Goal: Feedback & Contribution: Contribute content

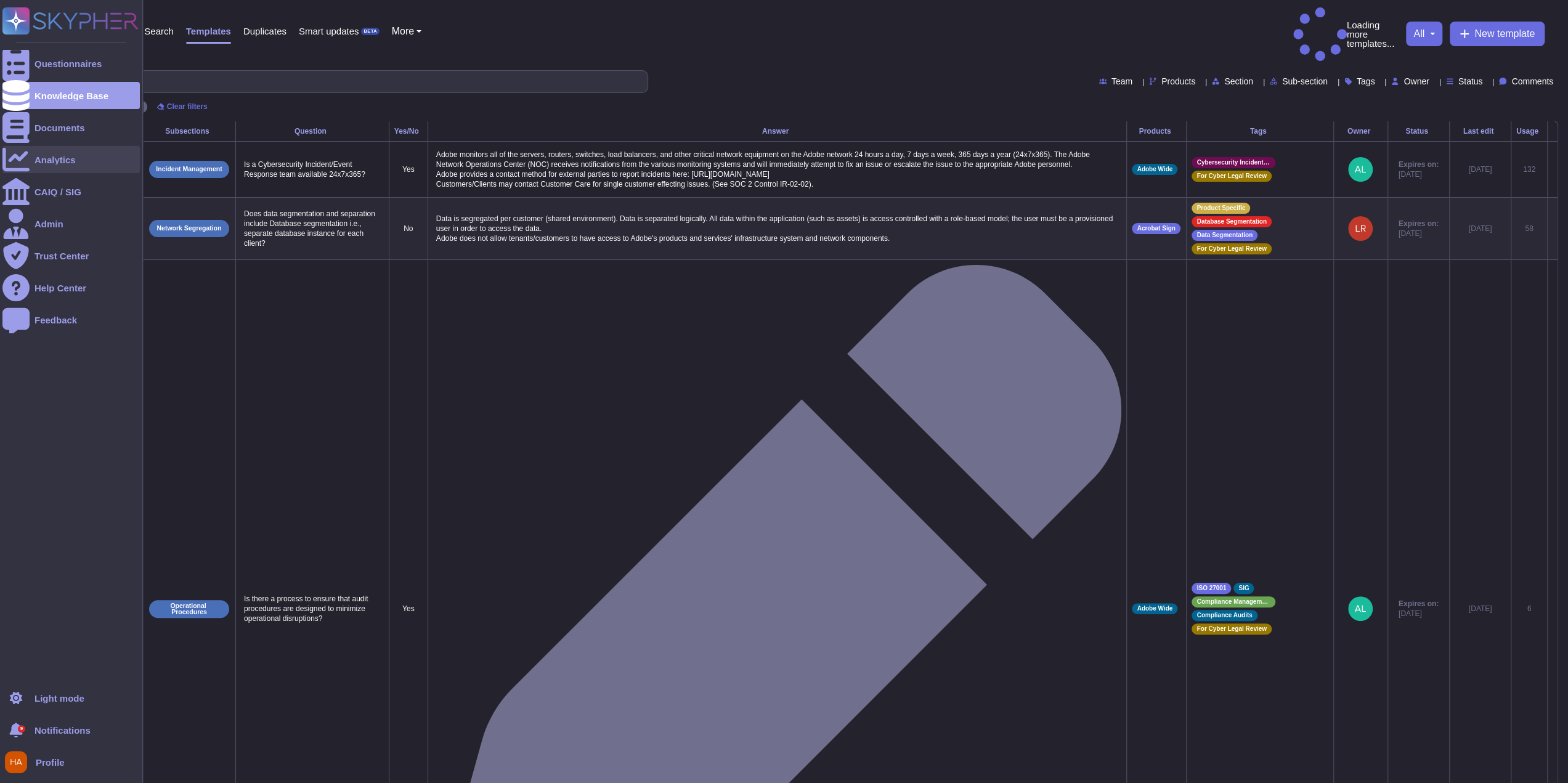
click at [28, 158] on div at bounding box center [16, 159] width 27 height 27
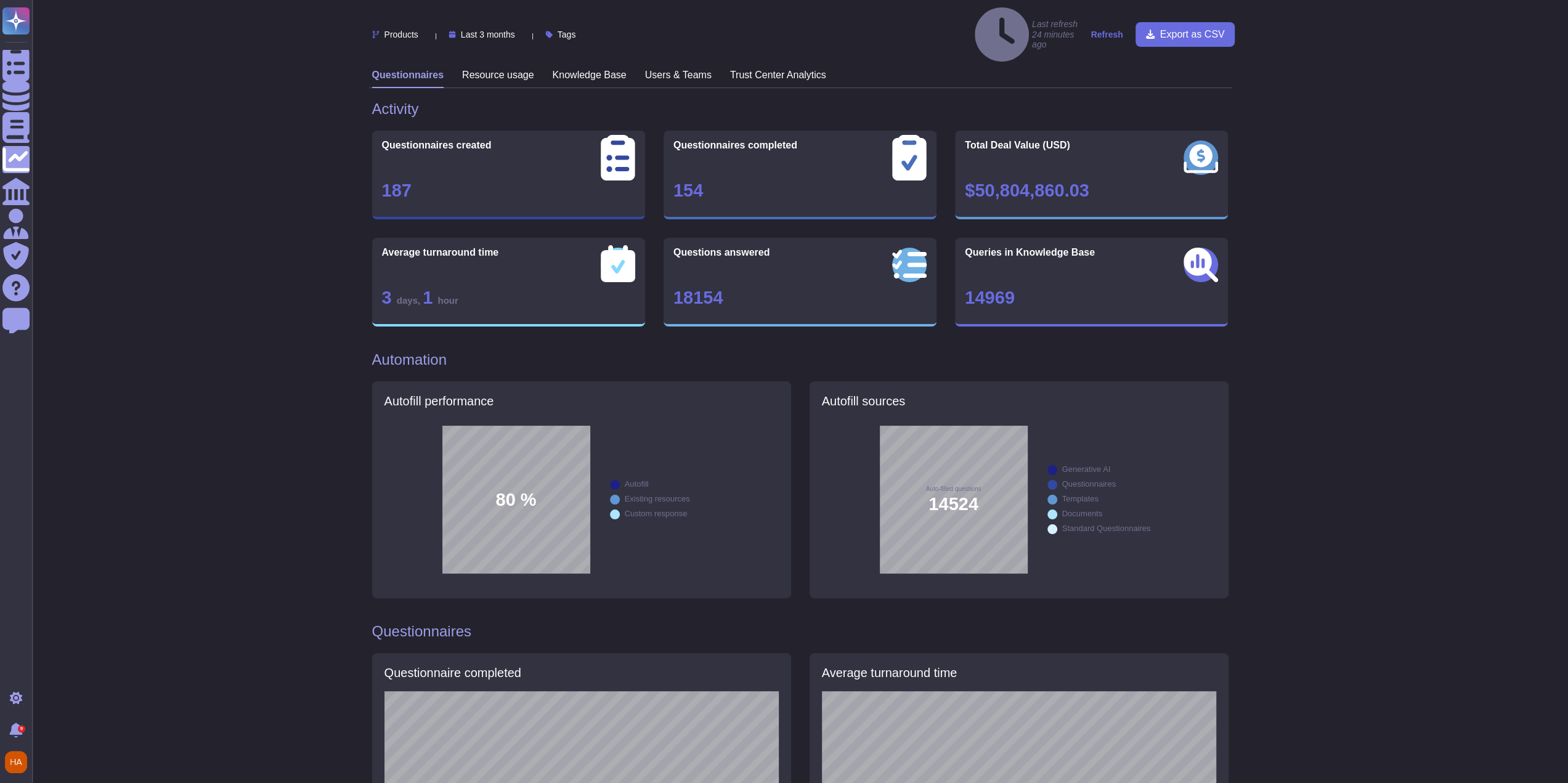
click at [675, 69] on h3 "Users & Teams" at bounding box center [678, 74] width 66 height 11
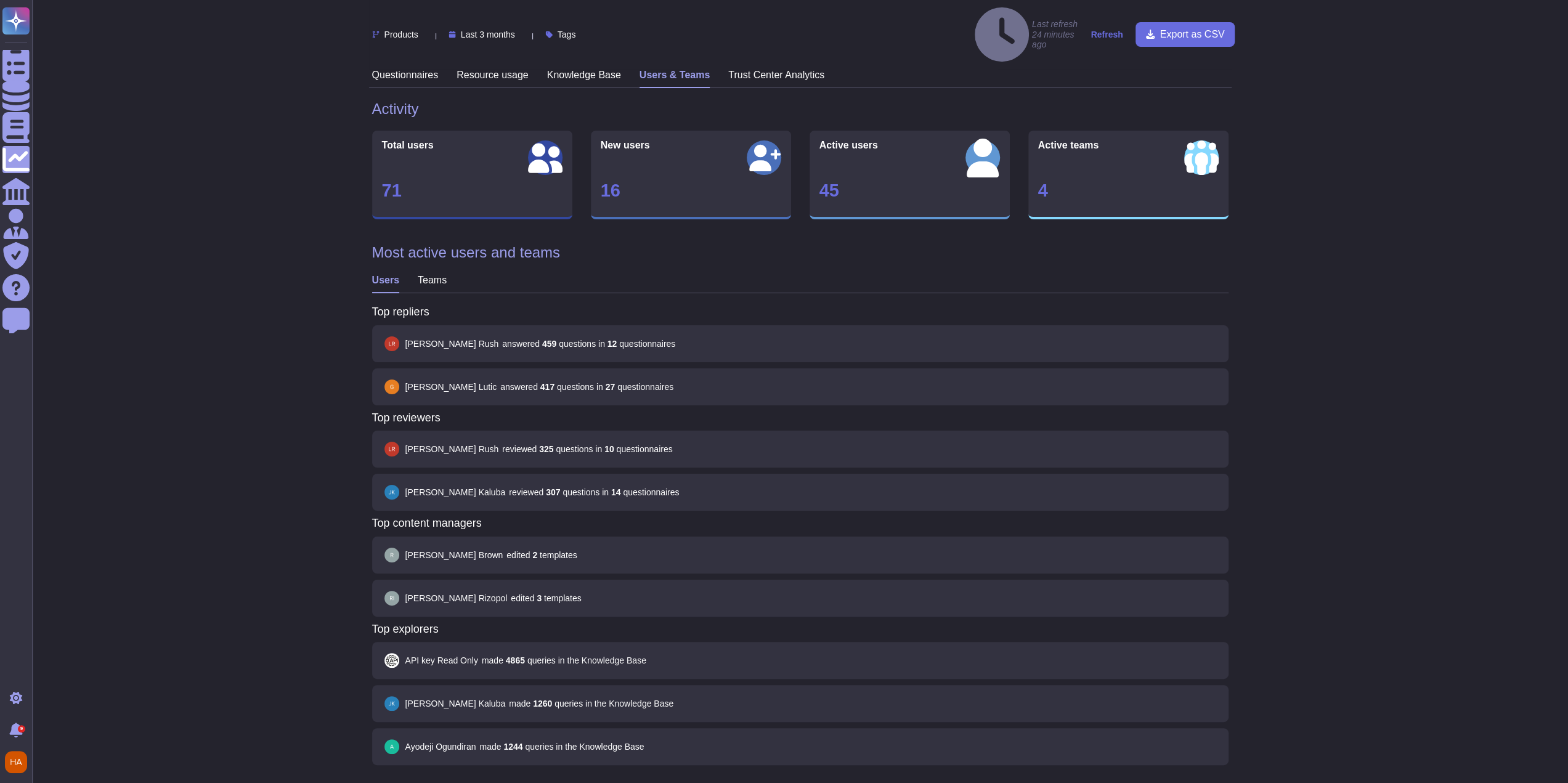
click at [220, 612] on div "Products Last 3 months Tags Last refresh 24 minutes ago Refresh Export as CSV Q…" at bounding box center [800, 745] width 1536 height 1491
click at [426, 274] on h3 "Teams" at bounding box center [432, 279] width 29 height 11
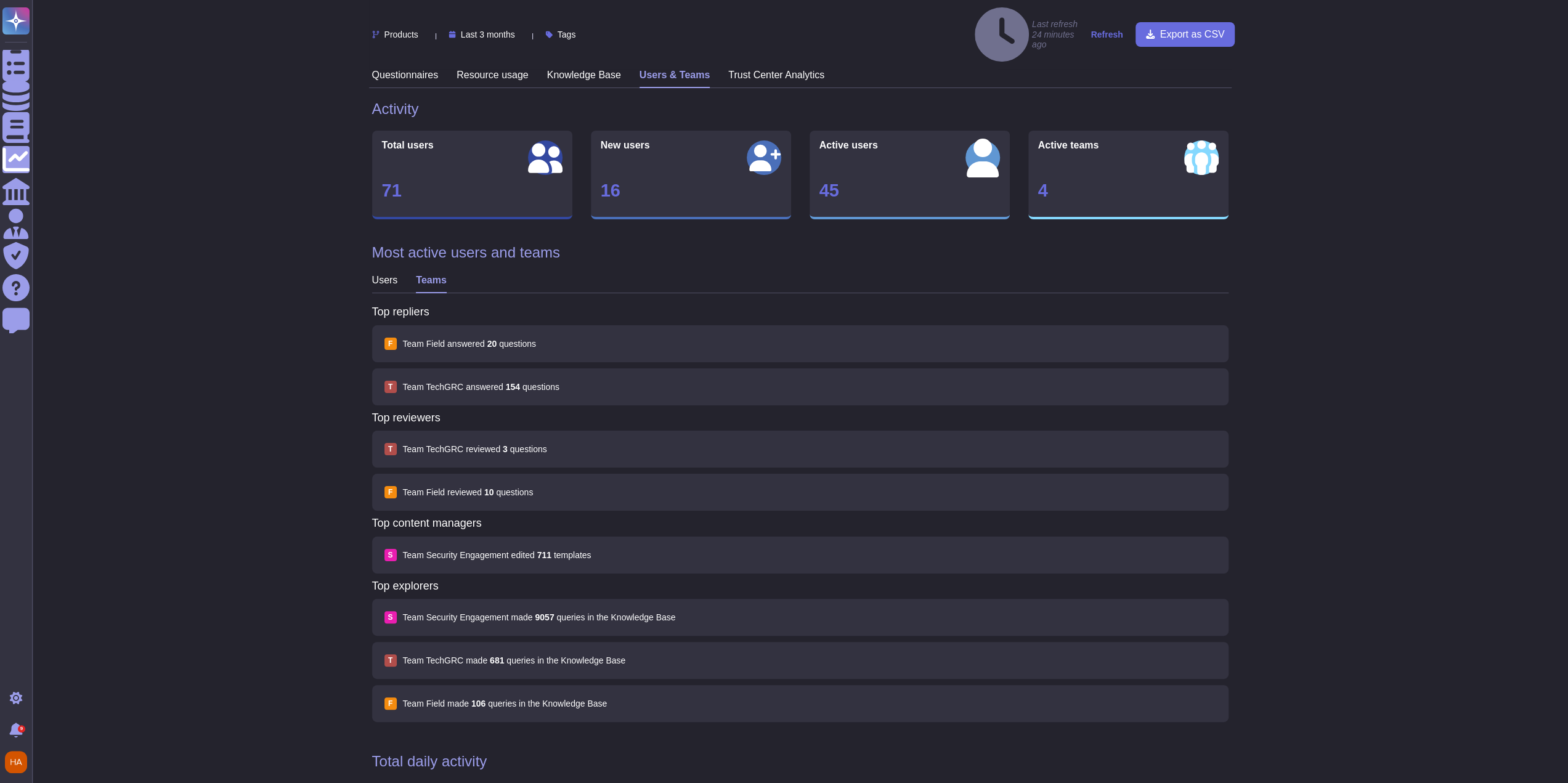
click at [386, 274] on h3 "Users" at bounding box center [384, 279] width 26 height 11
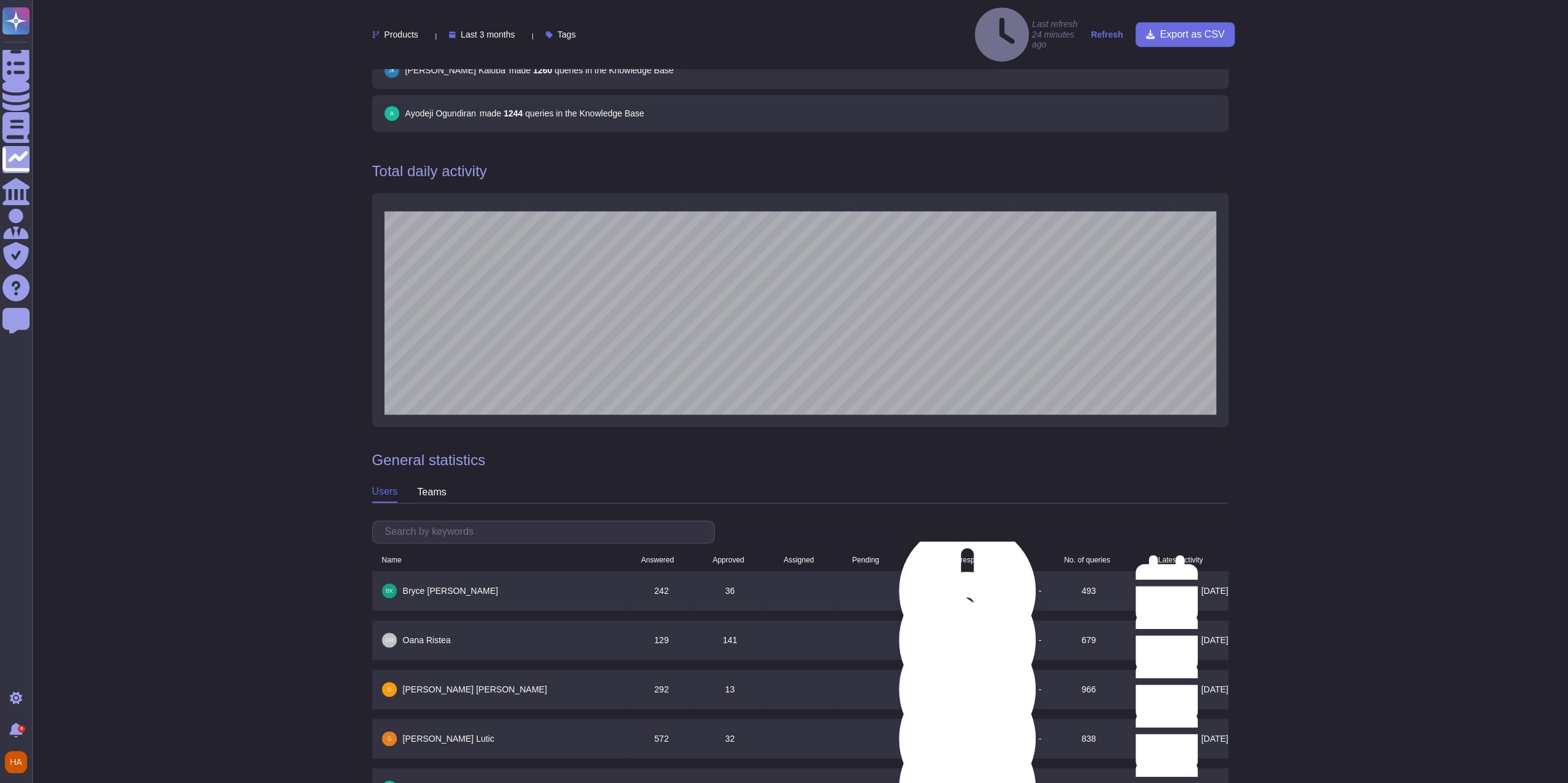
scroll to position [678, 0]
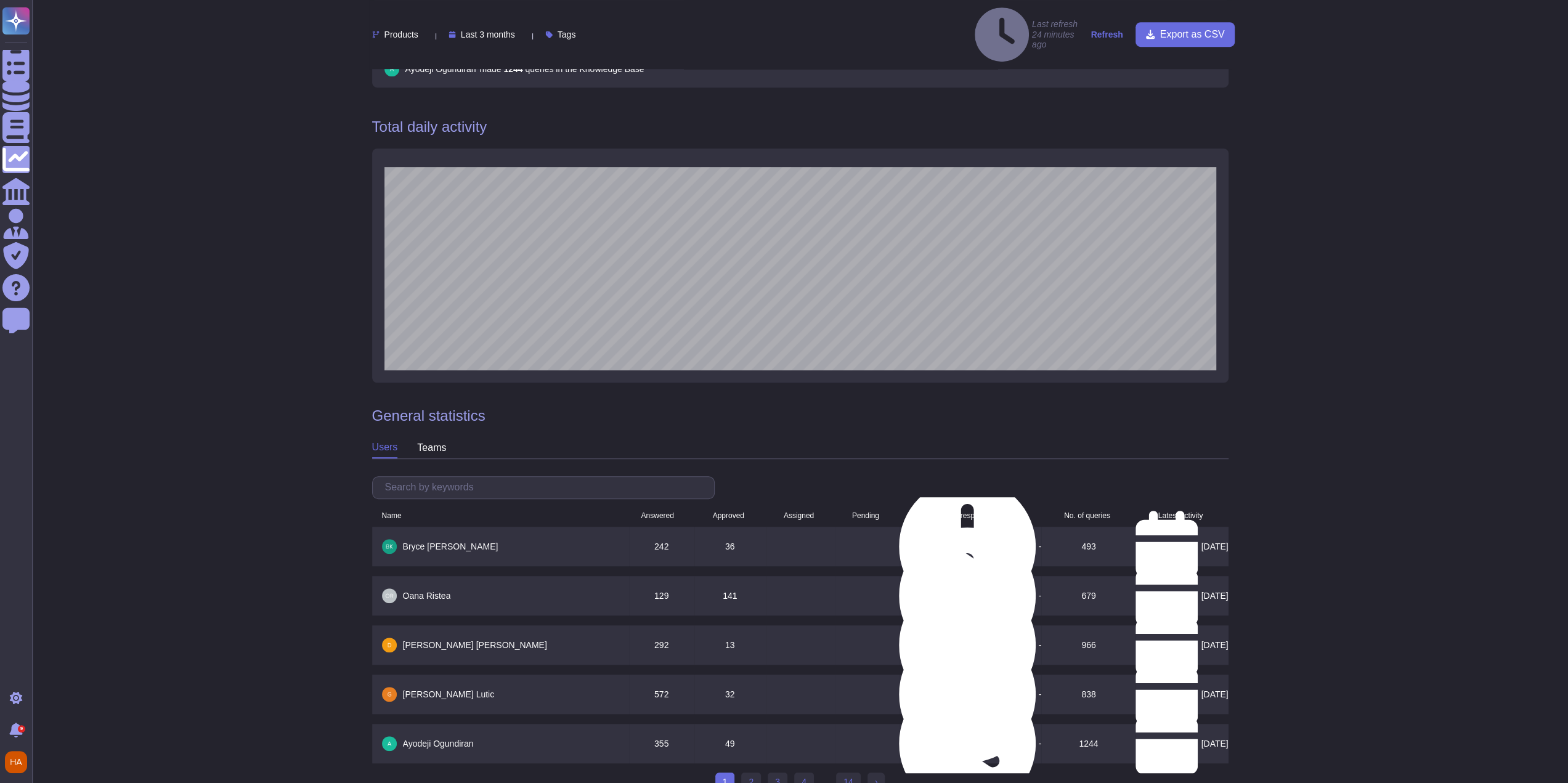
click at [432, 438] on div "teams" at bounding box center [431, 448] width 29 height 19
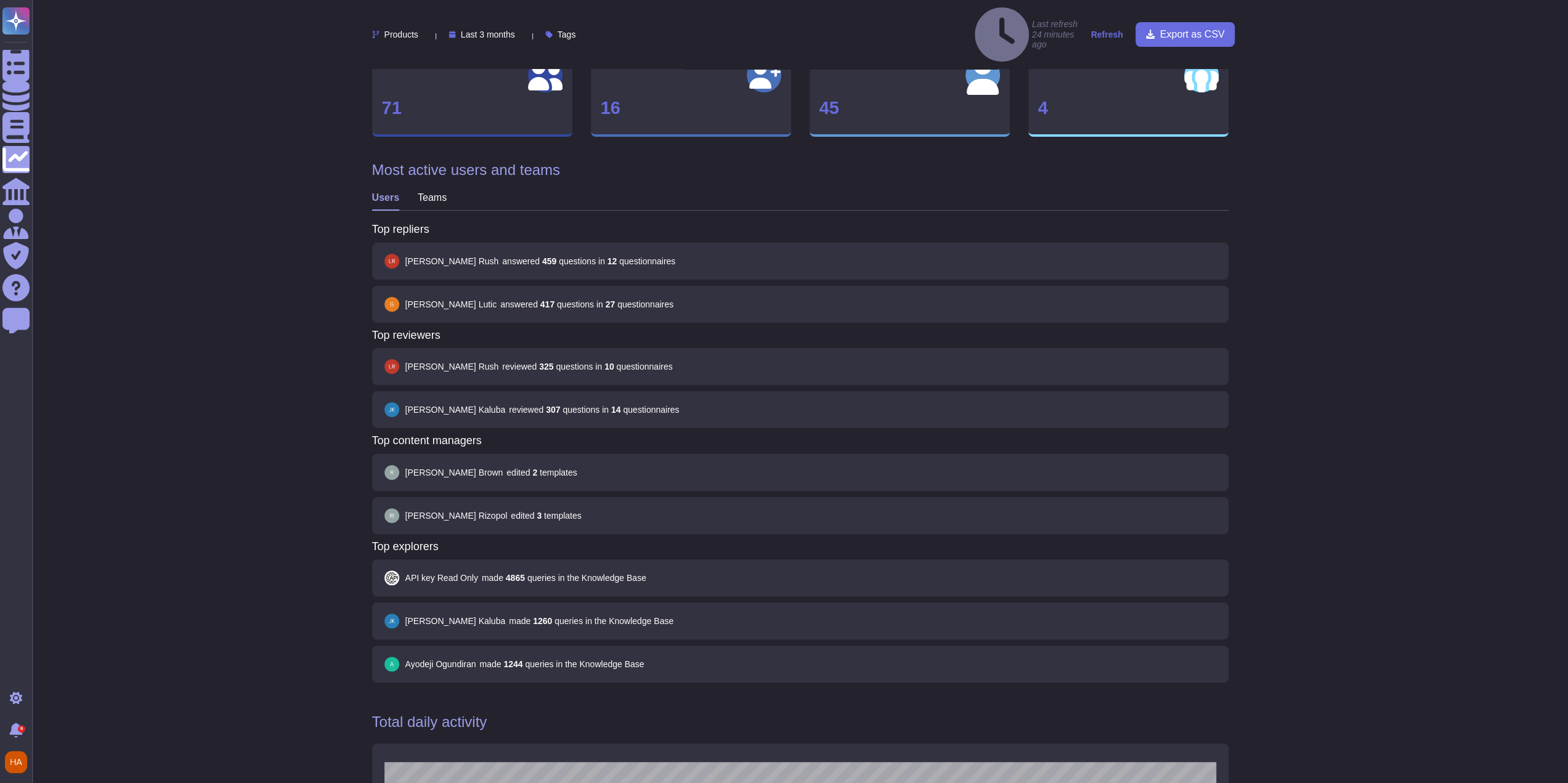
scroll to position [0, 0]
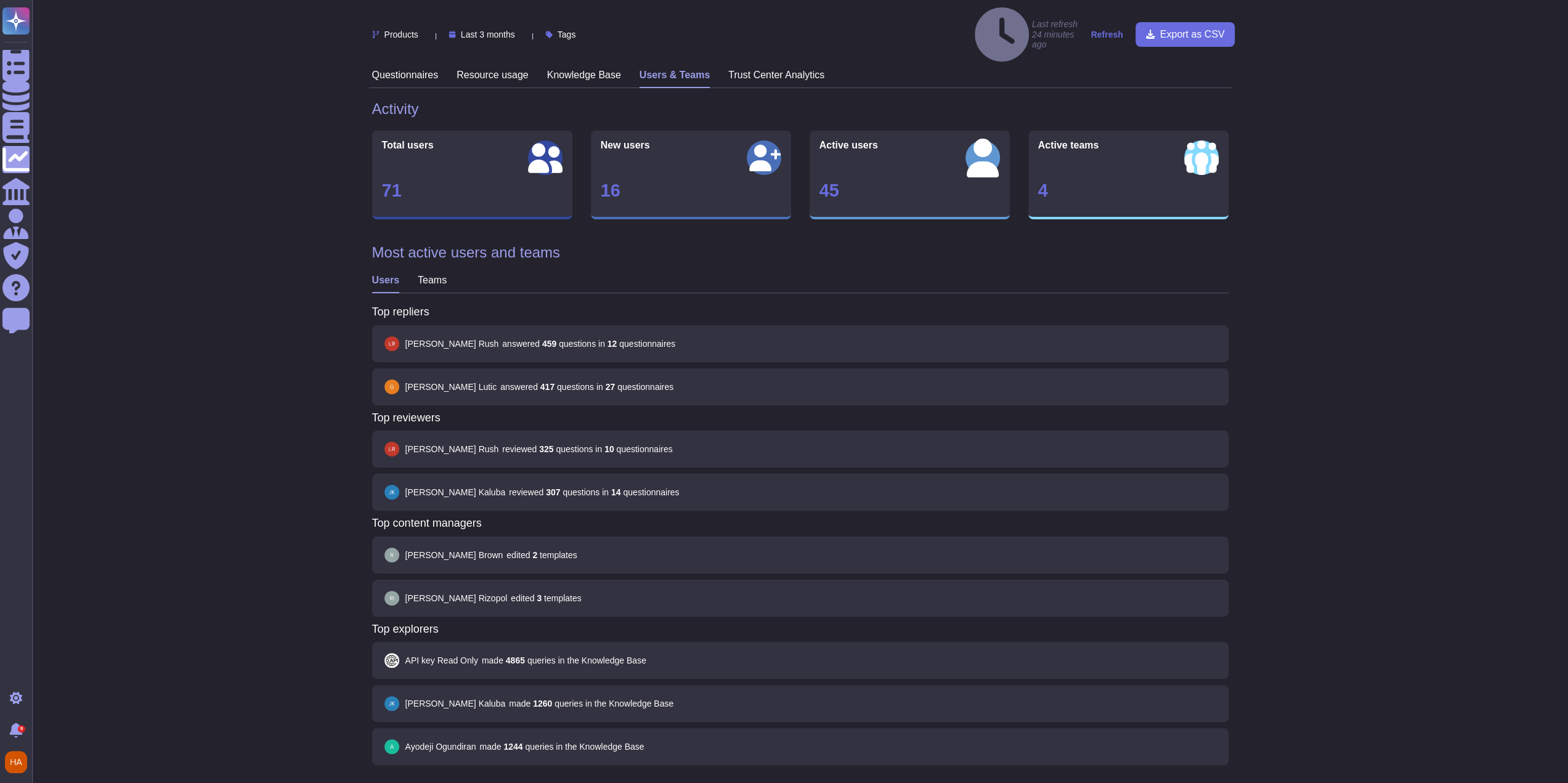
click at [483, 69] on h3 "Resource usage" at bounding box center [492, 74] width 72 height 11
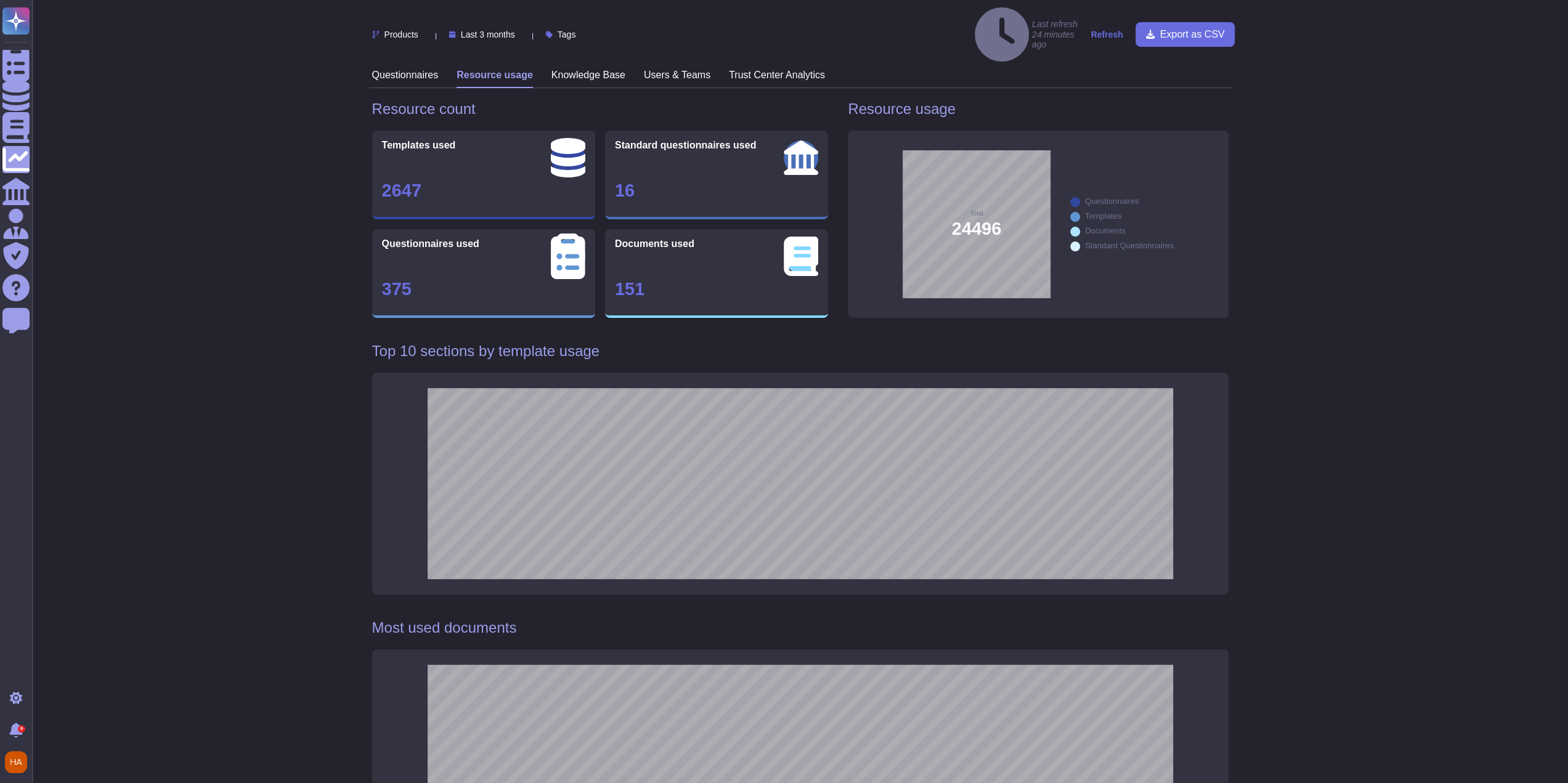
click at [413, 69] on h3 "Questionnaires" at bounding box center [405, 74] width 66 height 11
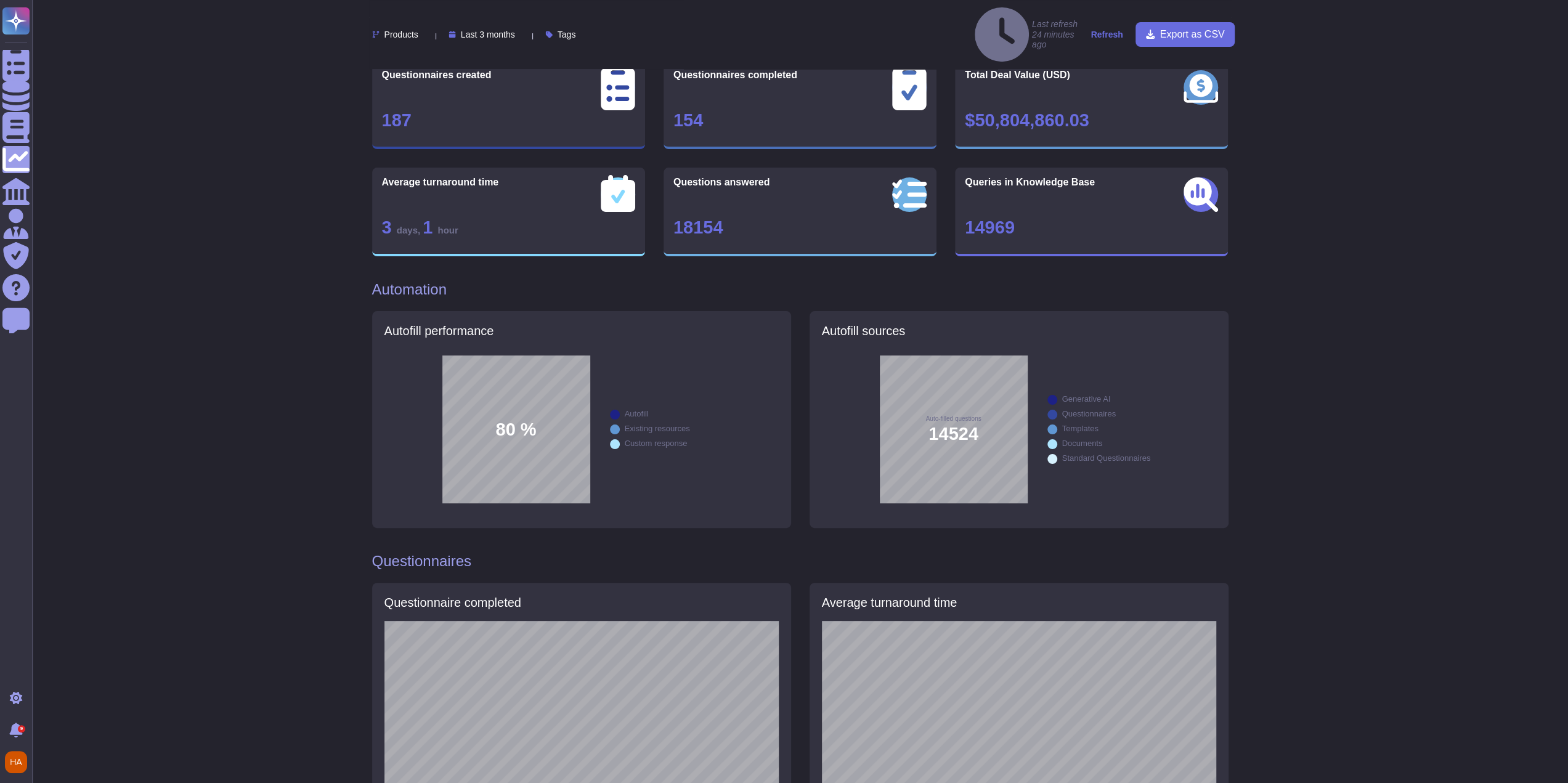
scroll to position [62, 0]
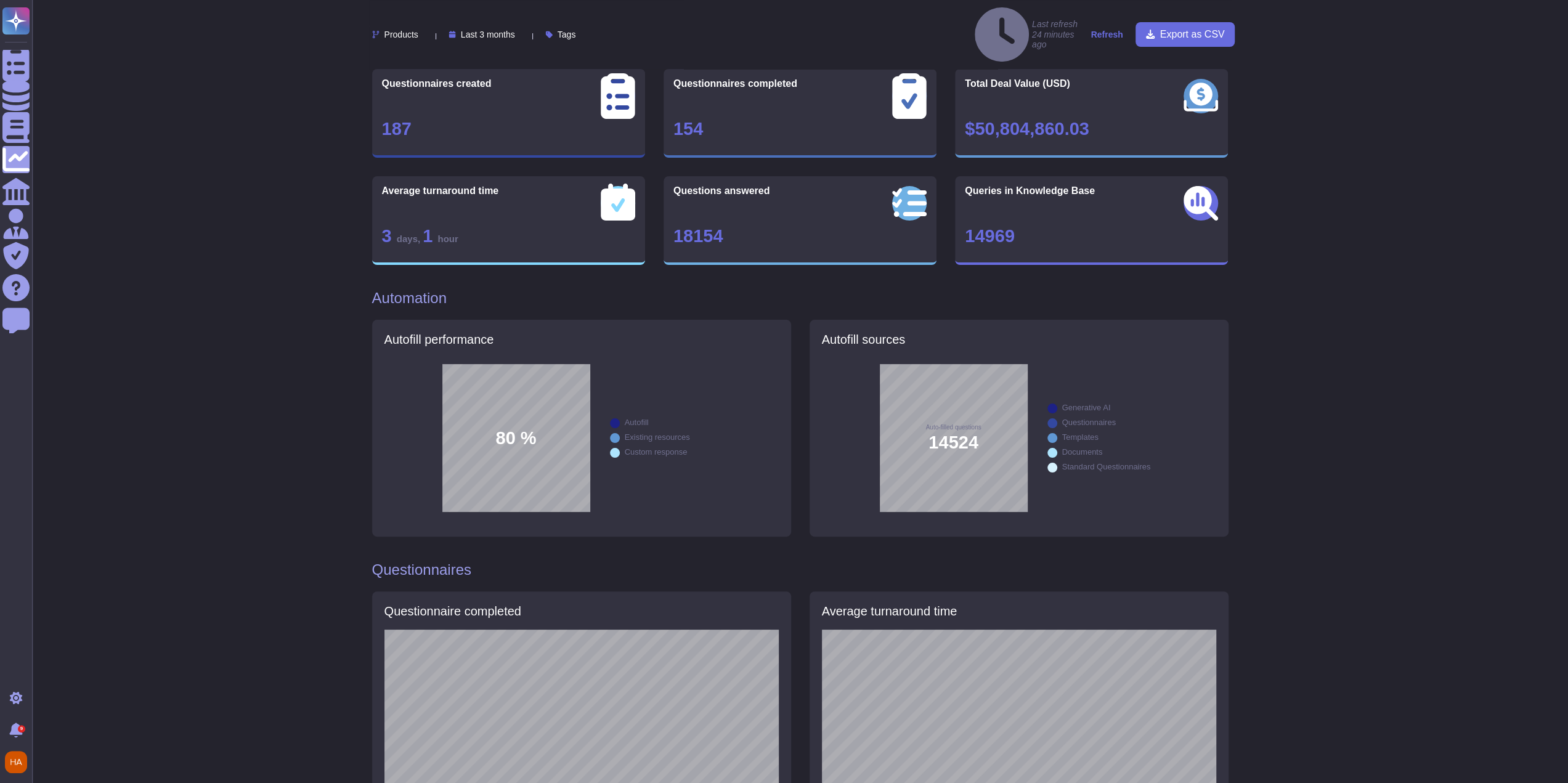
click at [529, 414] on div "80 %" at bounding box center [515, 437] width 148 height 148
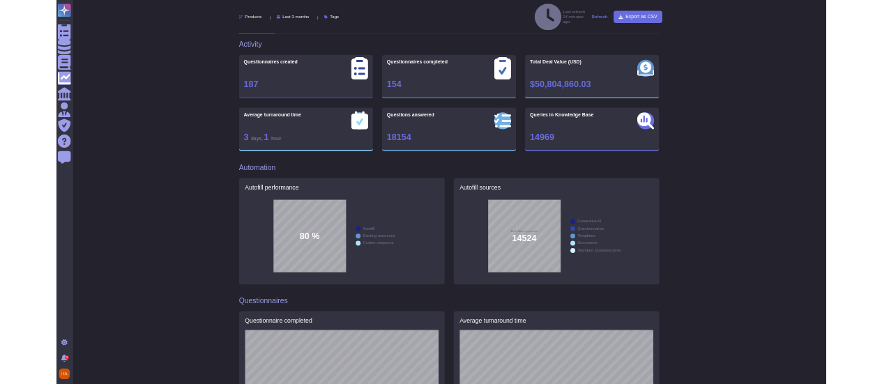
scroll to position [0, 0]
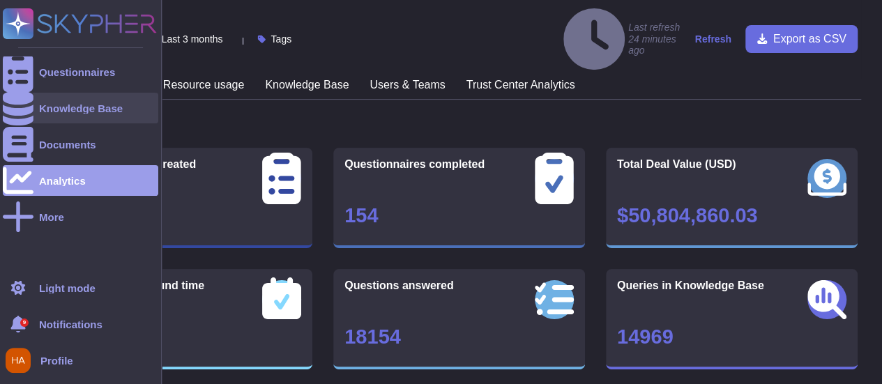
click at [63, 114] on div "Knowledge Base" at bounding box center [80, 108] width 155 height 31
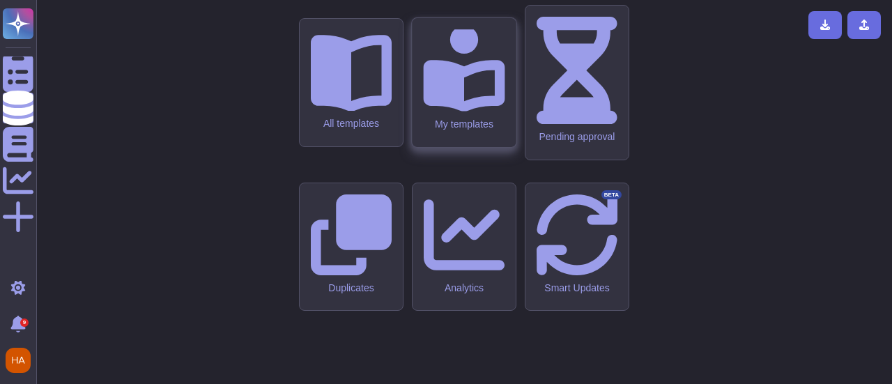
click at [434, 130] on div "My templates" at bounding box center [464, 124] width 82 height 12
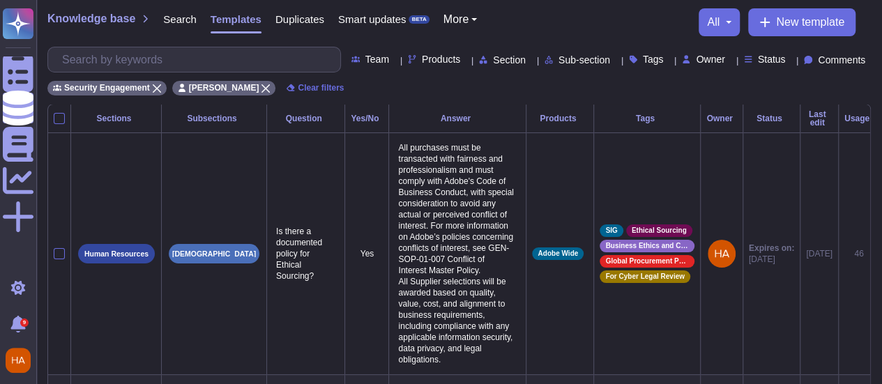
click at [763, 63] on span "Status" at bounding box center [772, 59] width 28 height 10
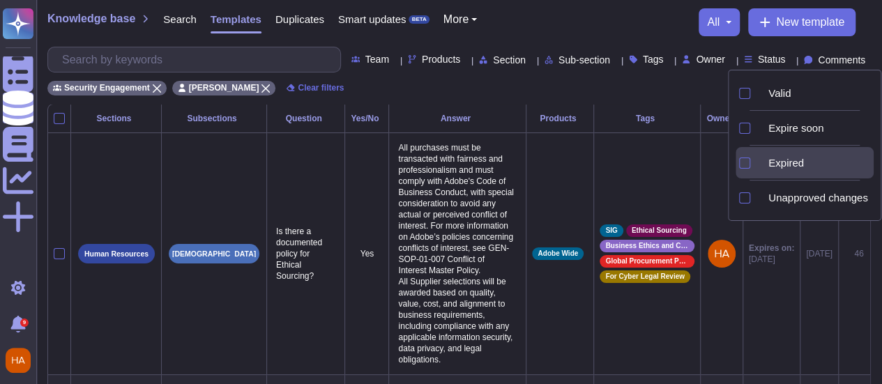
click at [779, 168] on div "Expired" at bounding box center [818, 163] width 111 height 13
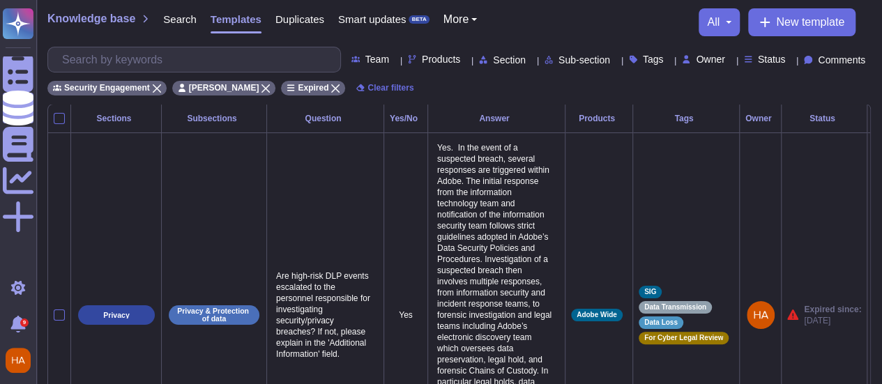
click at [638, 14] on div "Knowledge base Search Templates Duplicates Smart updates BETA More all New temp…" at bounding box center [458, 22] width 823 height 28
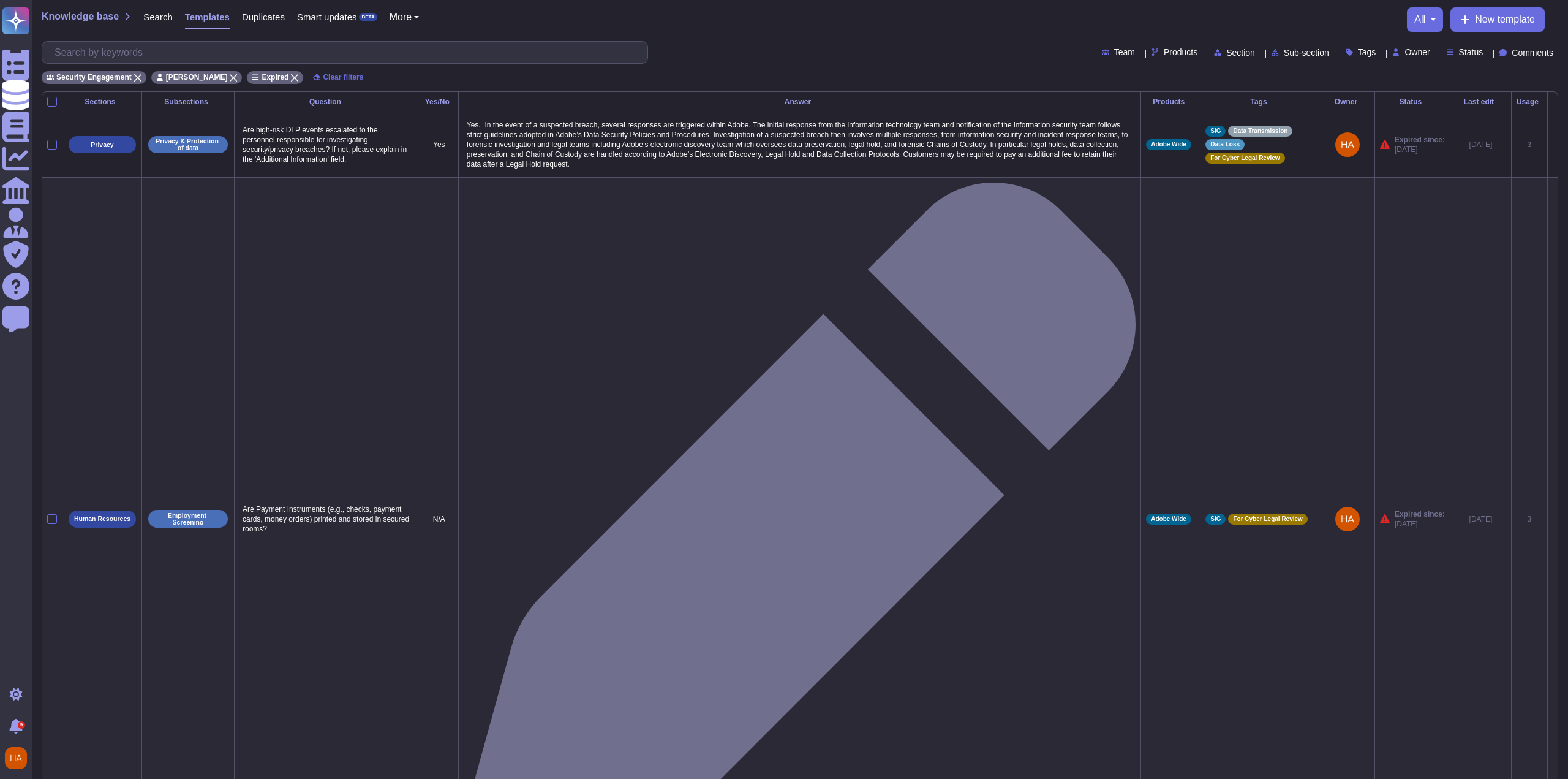
click at [1522, 98] on div "Usage" at bounding box center [1529, 102] width 25 height 7
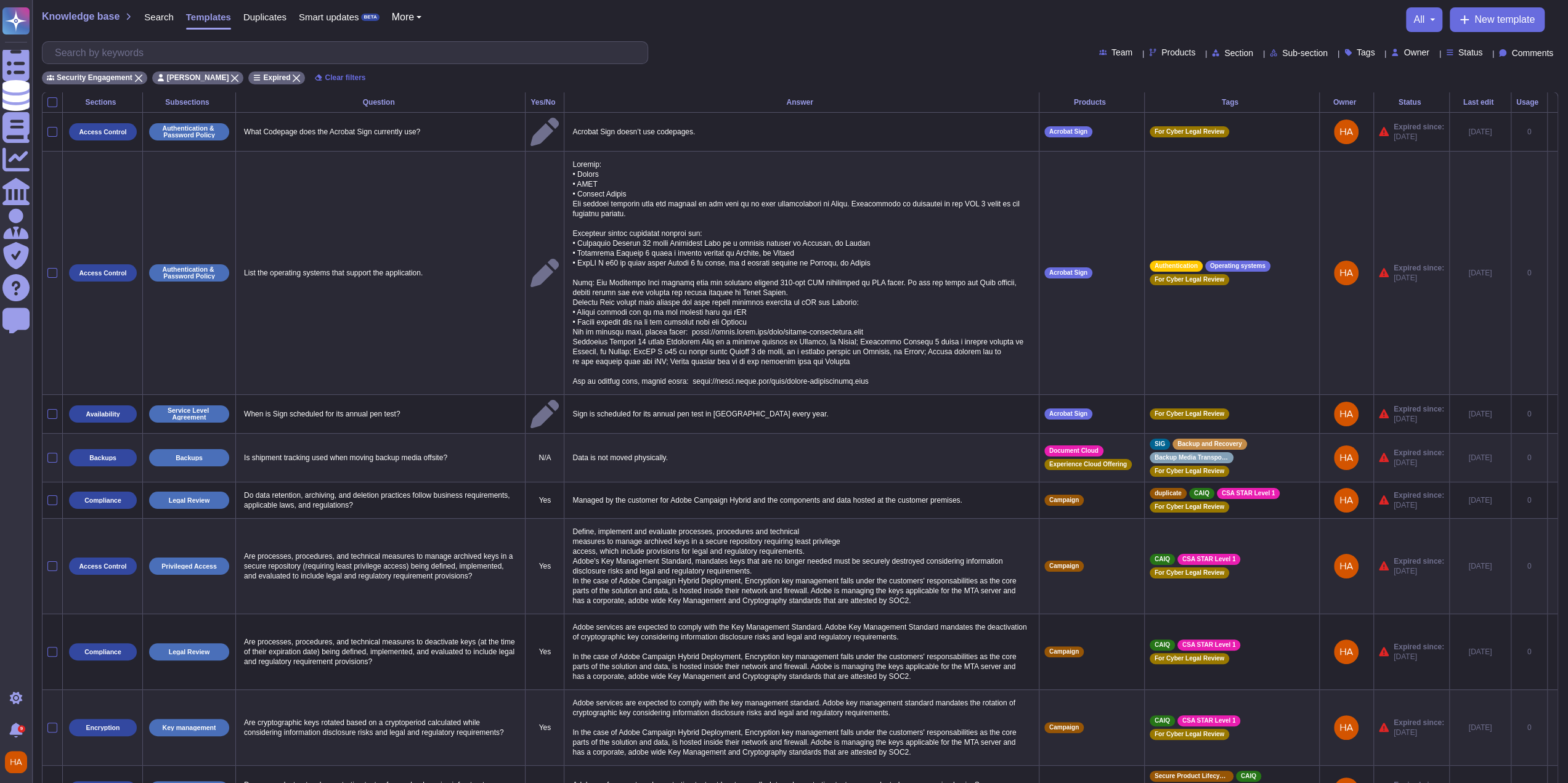
click at [1527, 96] on th "Usage" at bounding box center [1528, 103] width 36 height 20
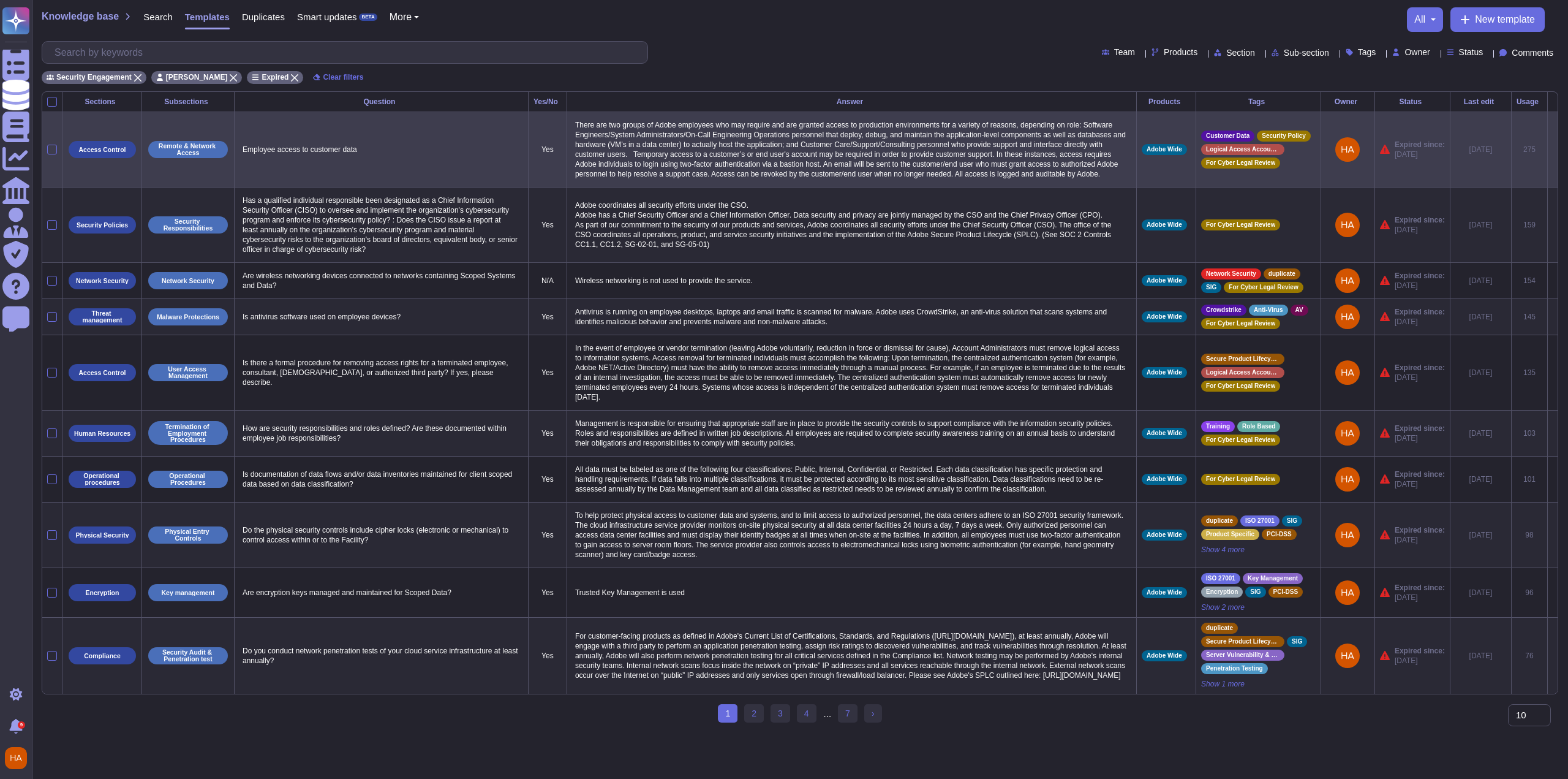
click at [1553, 150] on icon at bounding box center [1553, 150] width 0 height 0
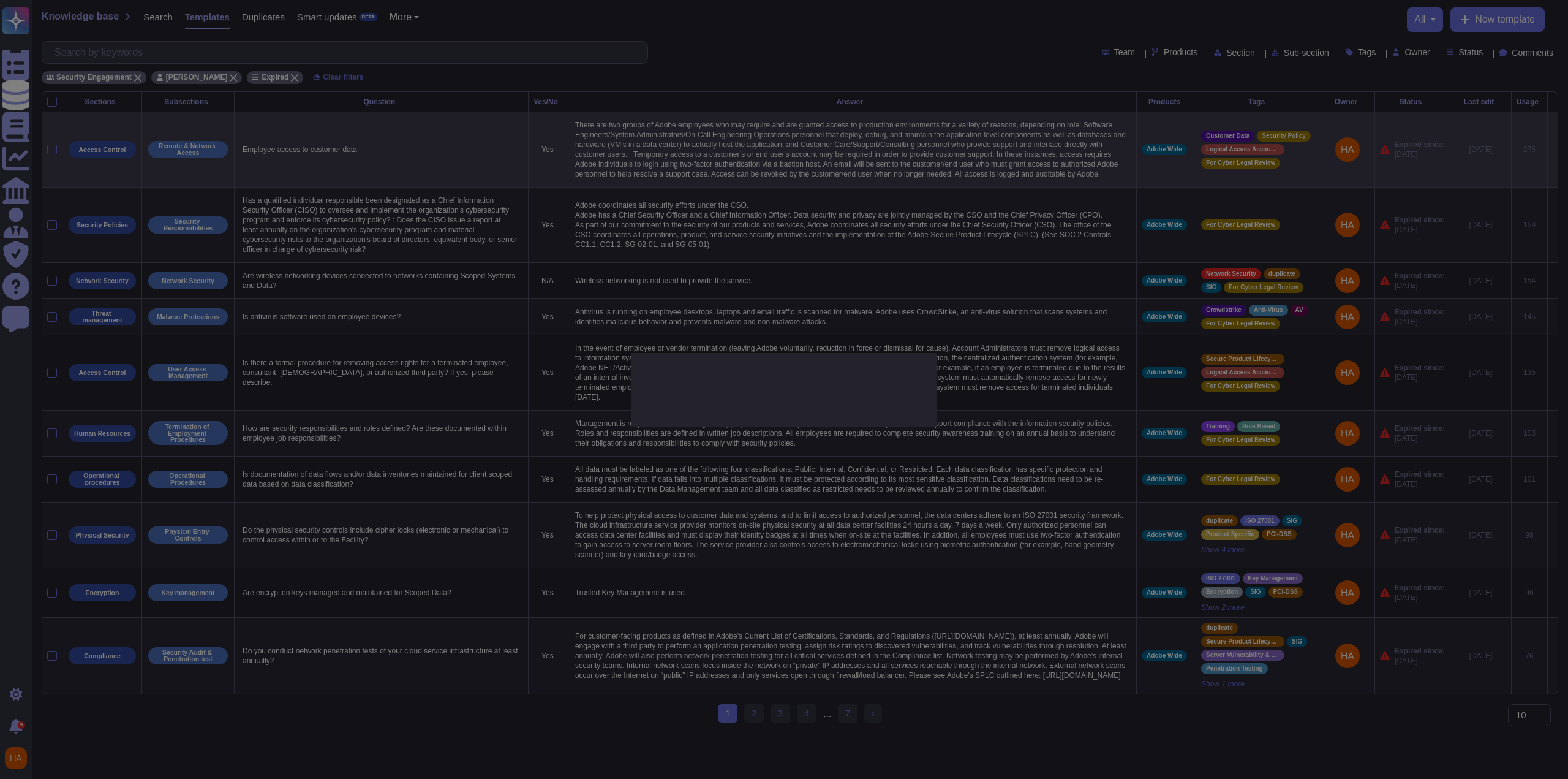
type textarea "Employee access to customer data"
type textarea "There are two groups of Adobe employees who may require and are granted access …"
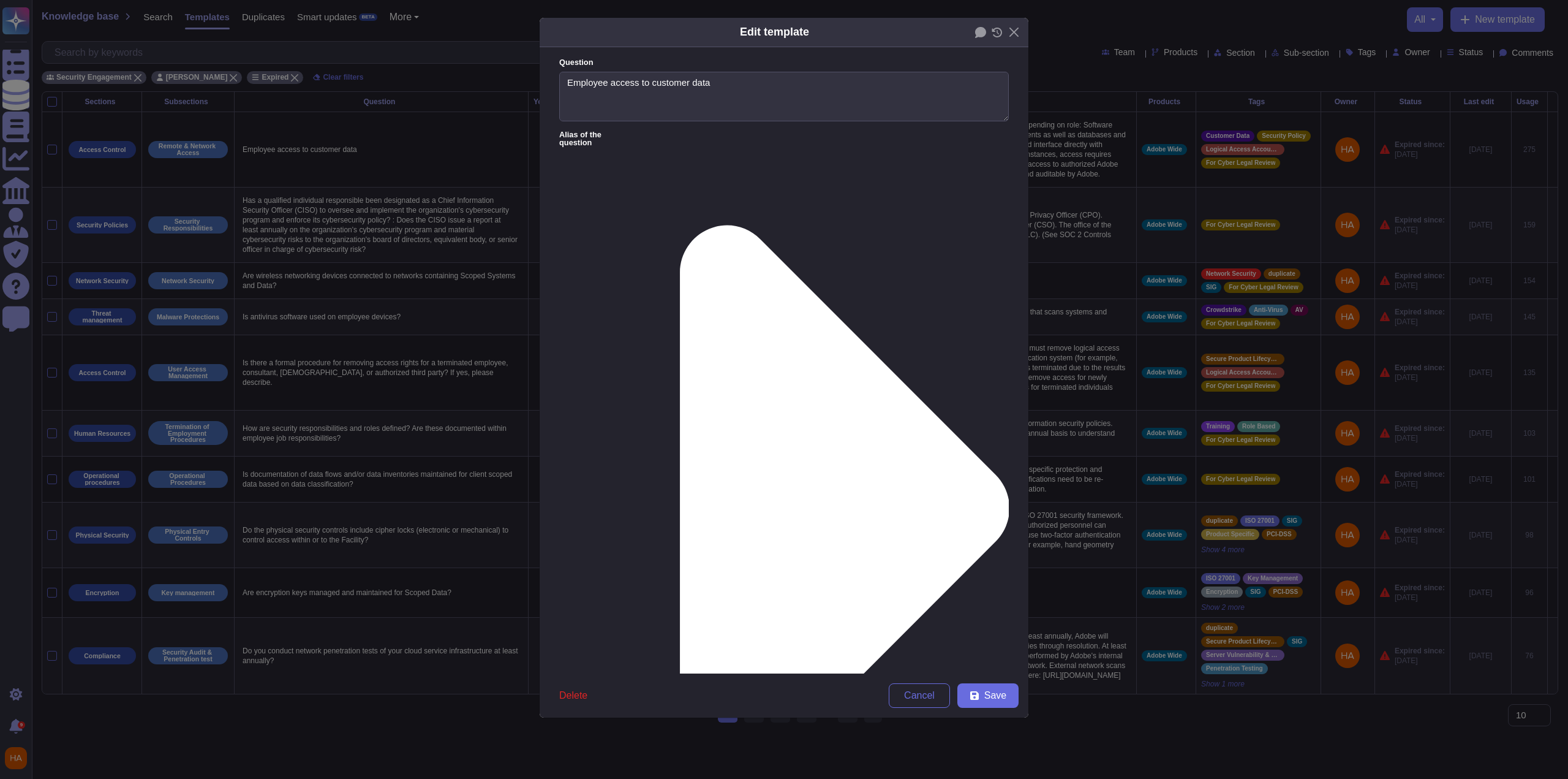
type textarea "Employee access to customer data"
type textarea "There are two groups of Adobe employees who may require and are granted access …"
click at [976, 36] on icon at bounding box center [981, 33] width 11 height 11
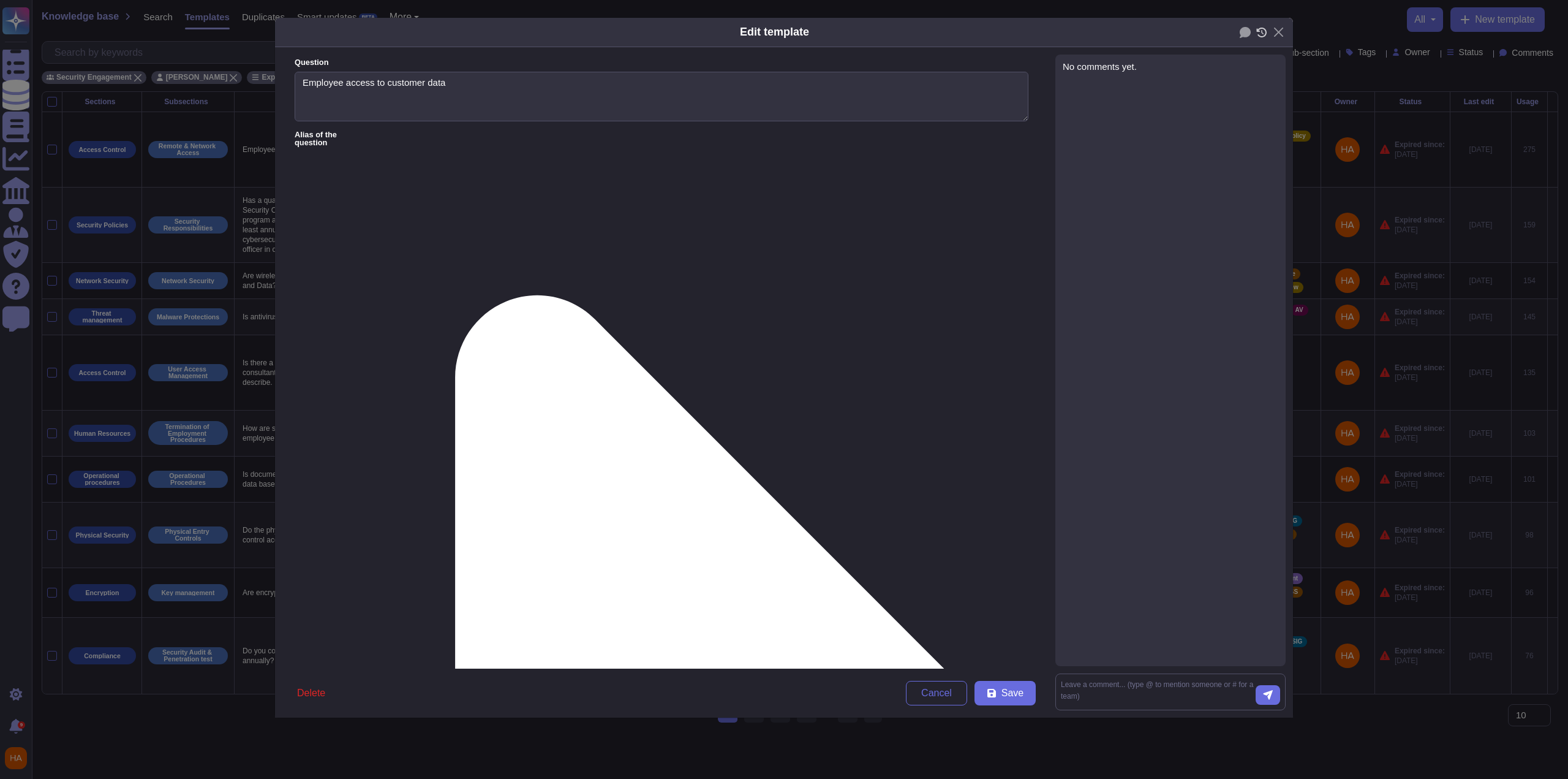
click at [1261, 32] on icon at bounding box center [1262, 32] width 11 height 10
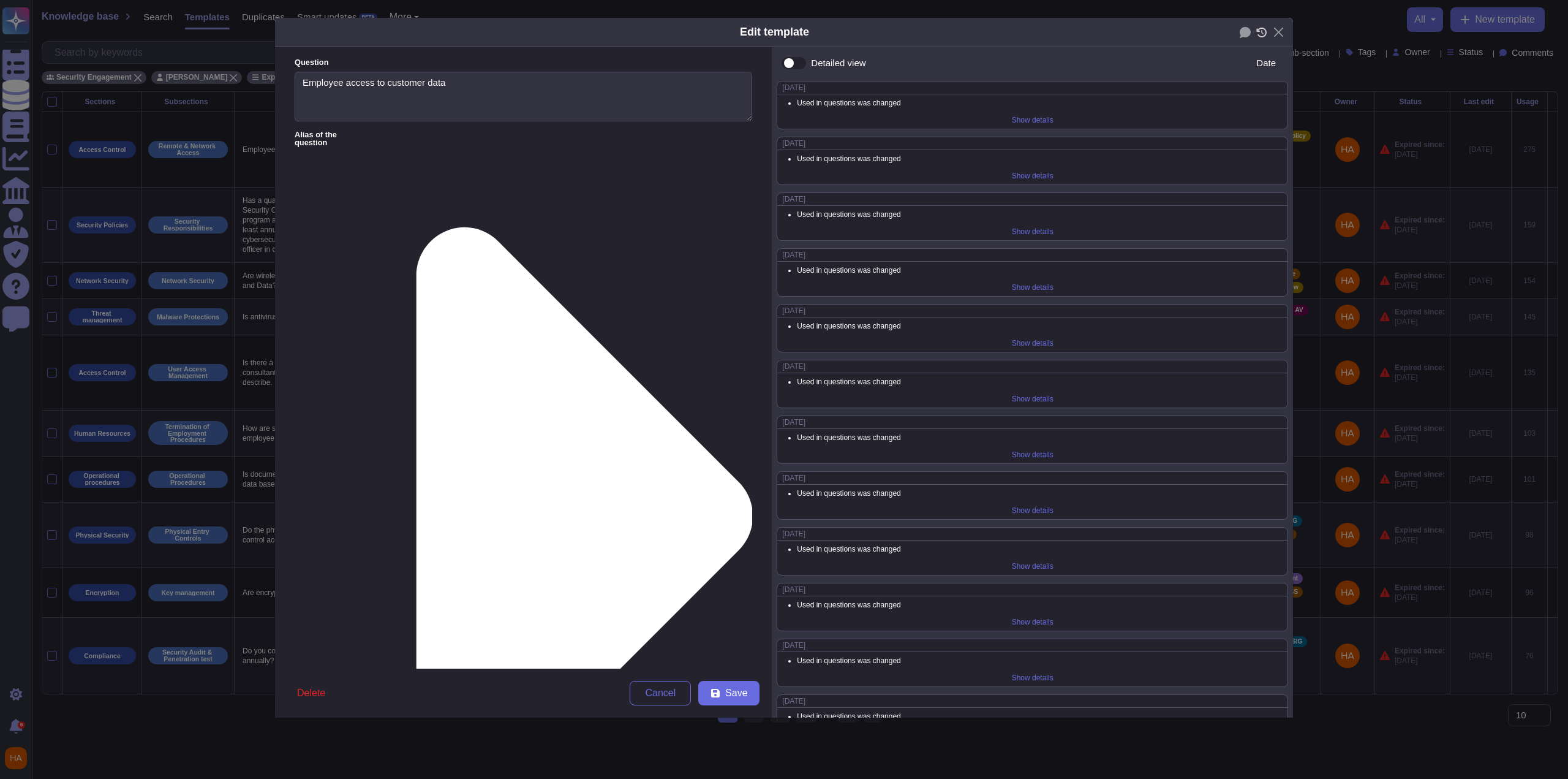
click at [1259, 33] on icon at bounding box center [1262, 32] width 11 height 10
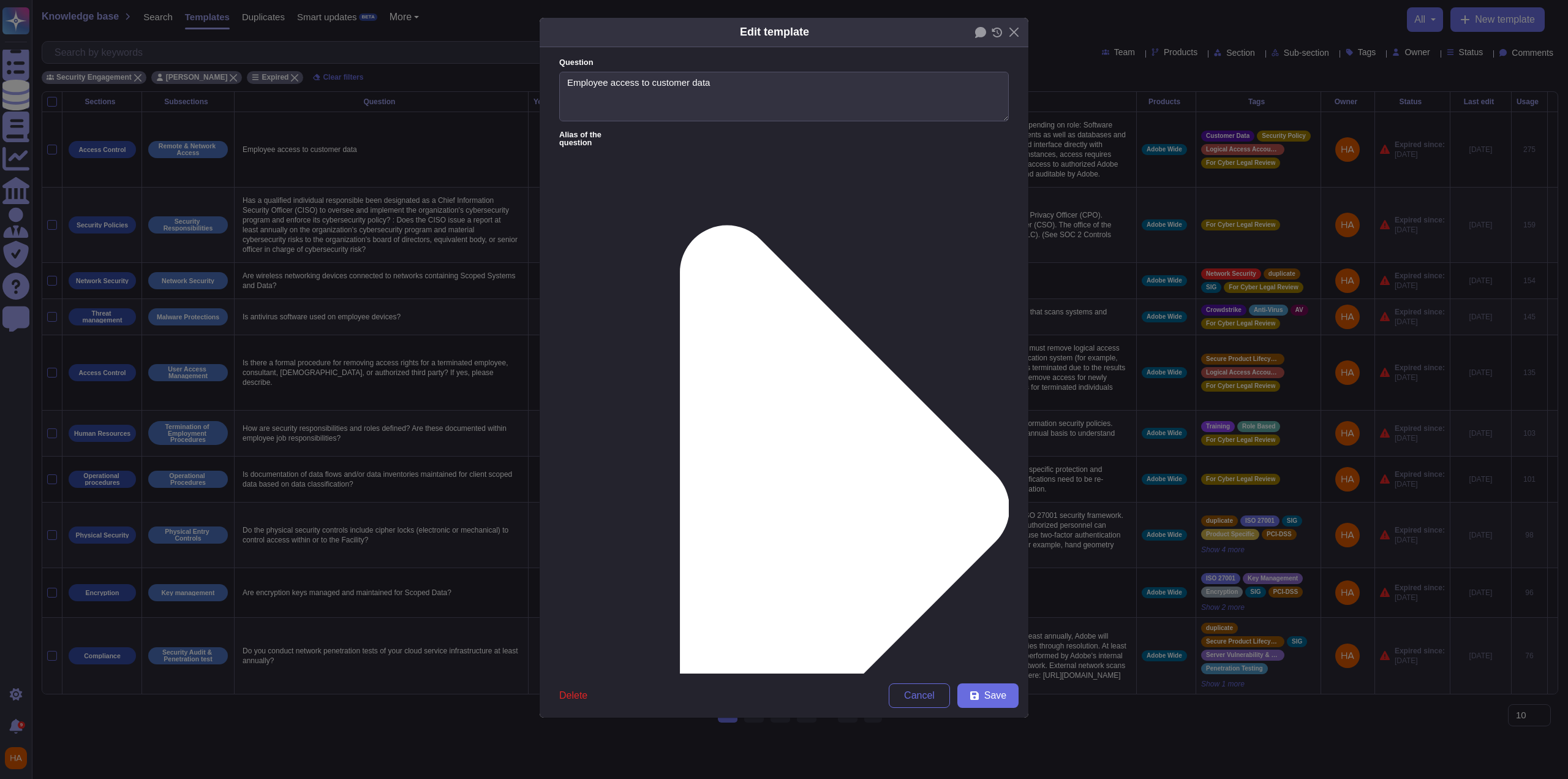
drag, startPoint x: 996, startPoint y: 223, endPoint x: 1010, endPoint y: 319, distance: 97.0
click at [1010, 319] on form "Question Employee access to customer data Alias of the question Answer Yes/No Y…" at bounding box center [784, 360] width 489 height 626
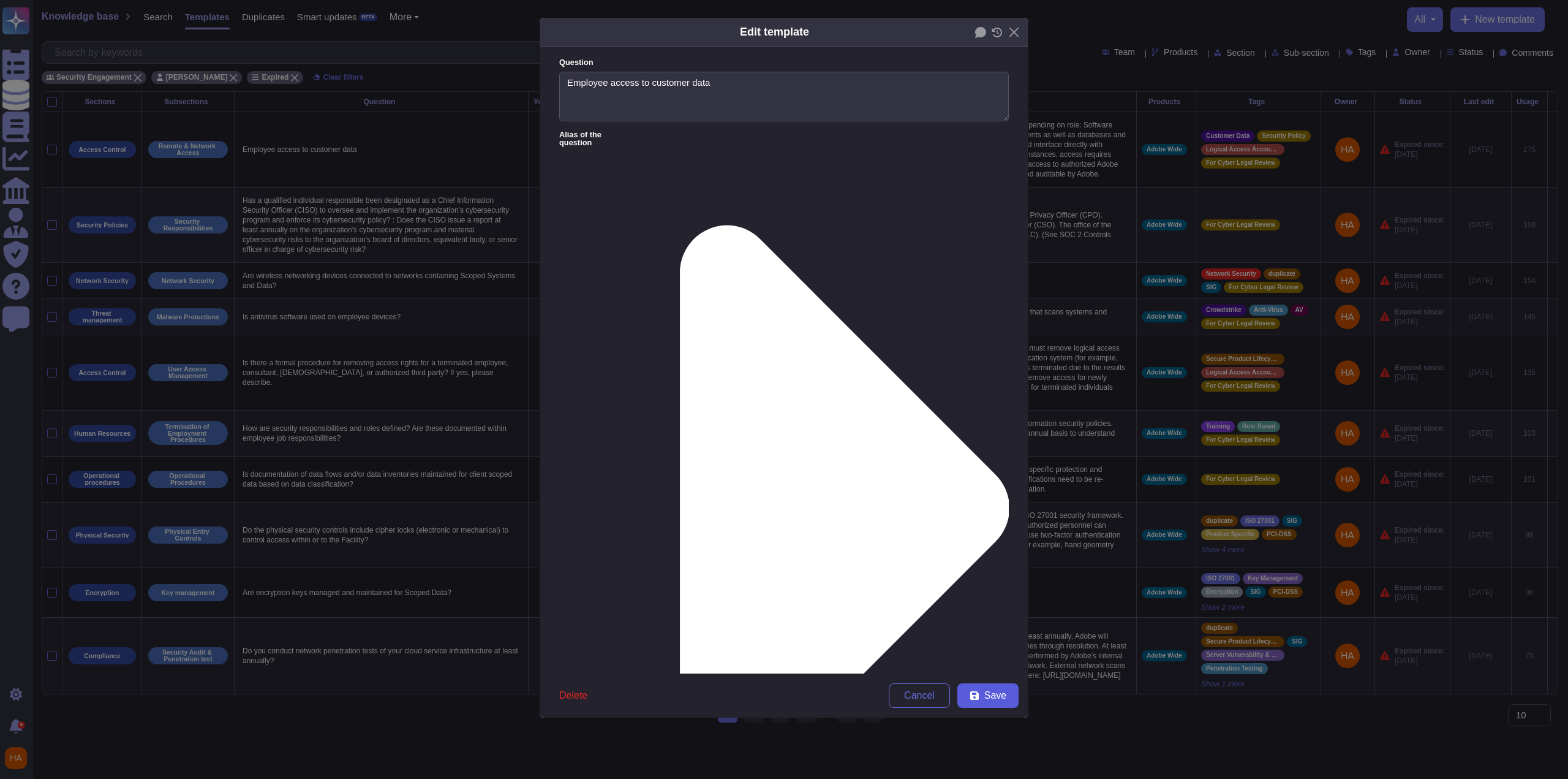
click at [1011, 701] on button "Save" at bounding box center [988, 695] width 62 height 25
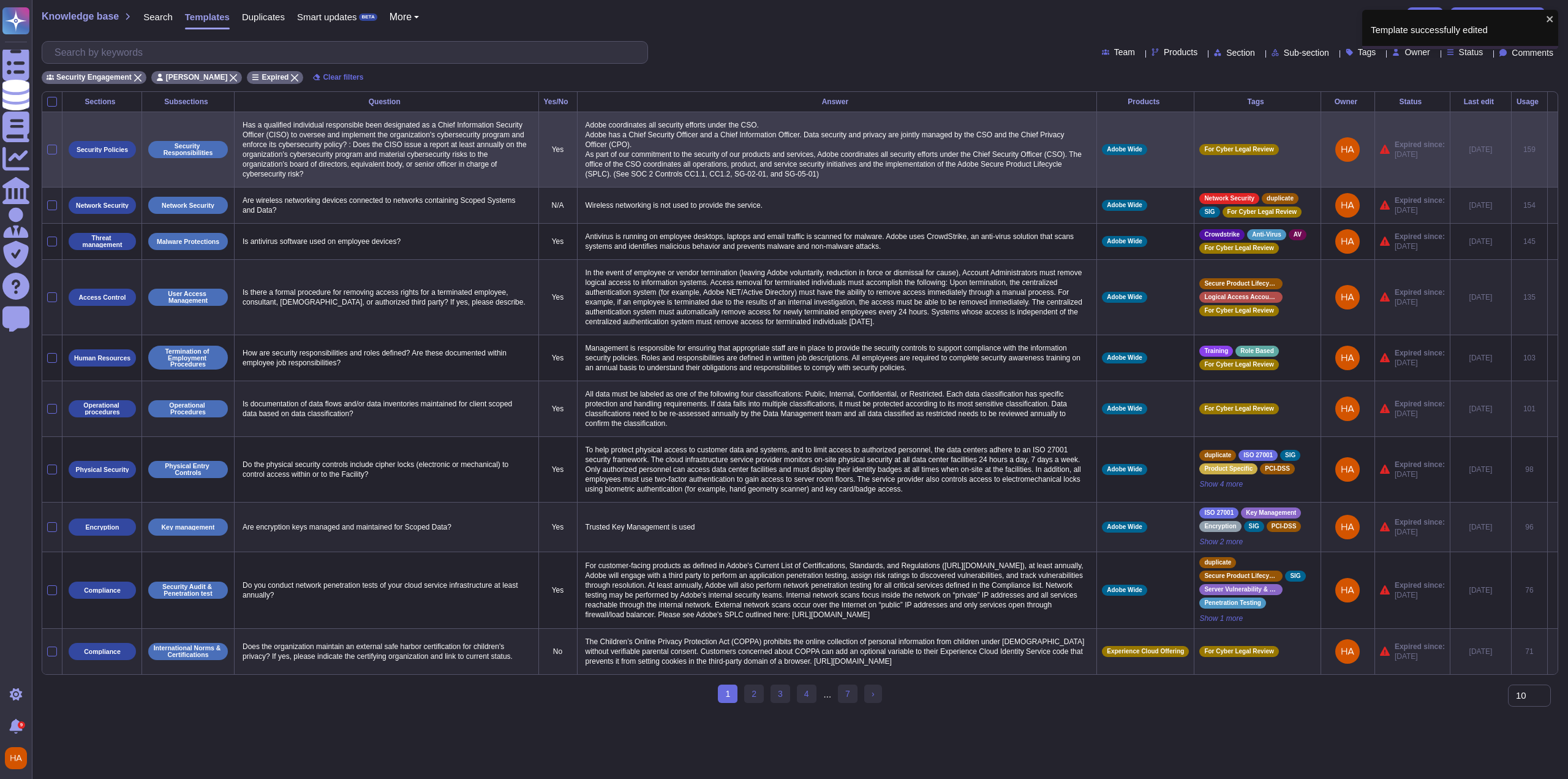
click at [1553, 150] on icon at bounding box center [1553, 150] width 0 height 0
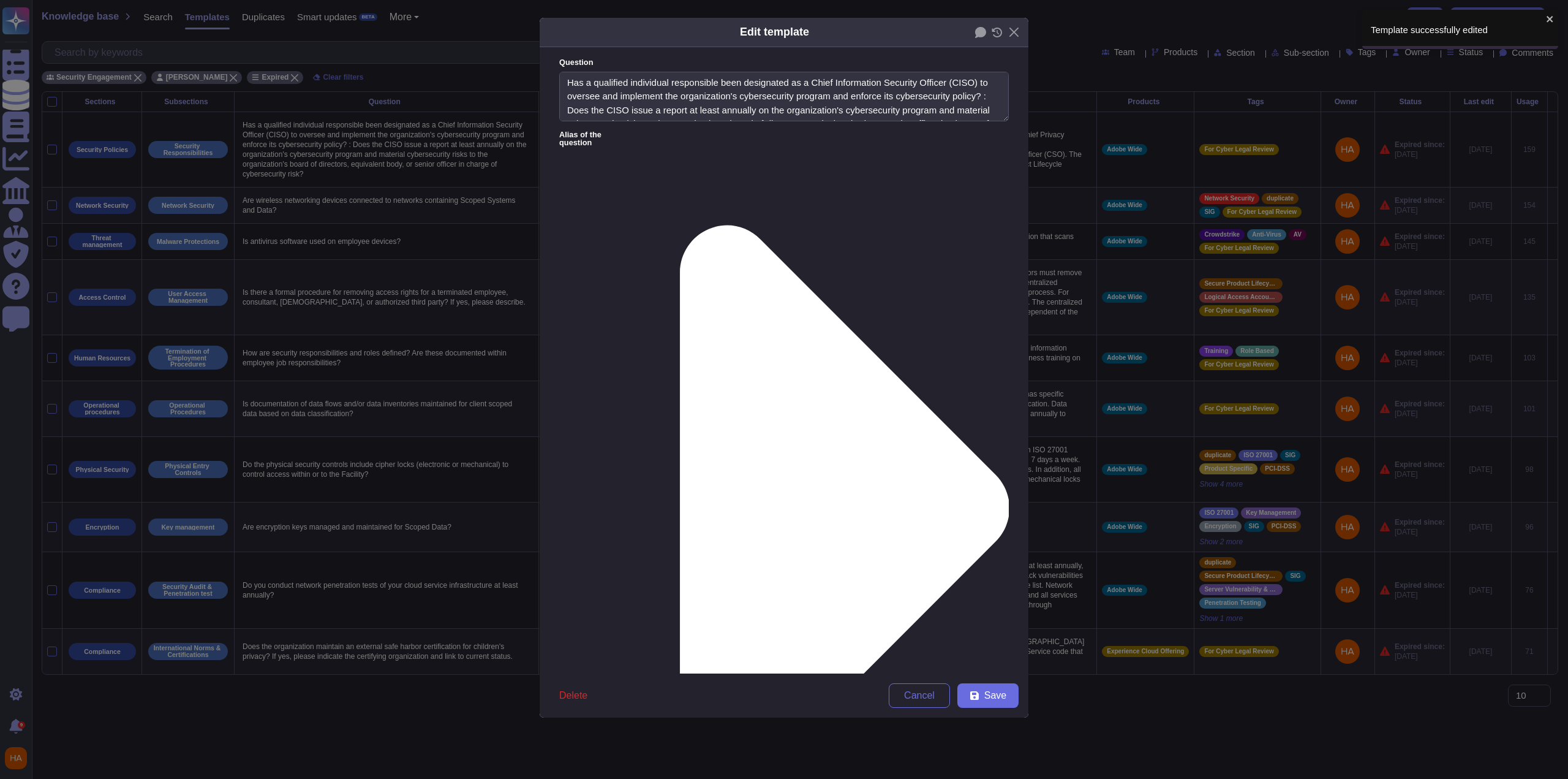
type textarea "Has a qualified individual responsible been designated as a Chief Information S…"
type textarea "Adobe coordinates all security efforts under the CSO. Adobe has a Chief Securit…"
drag, startPoint x: 994, startPoint y: 221, endPoint x: 1006, endPoint y: 273, distance: 53.4
click at [1006, 273] on form "Question Has a qualified individual responsible been designated as a Chief Info…" at bounding box center [784, 360] width 489 height 626
click at [991, 695] on span "Save" at bounding box center [995, 695] width 22 height 10
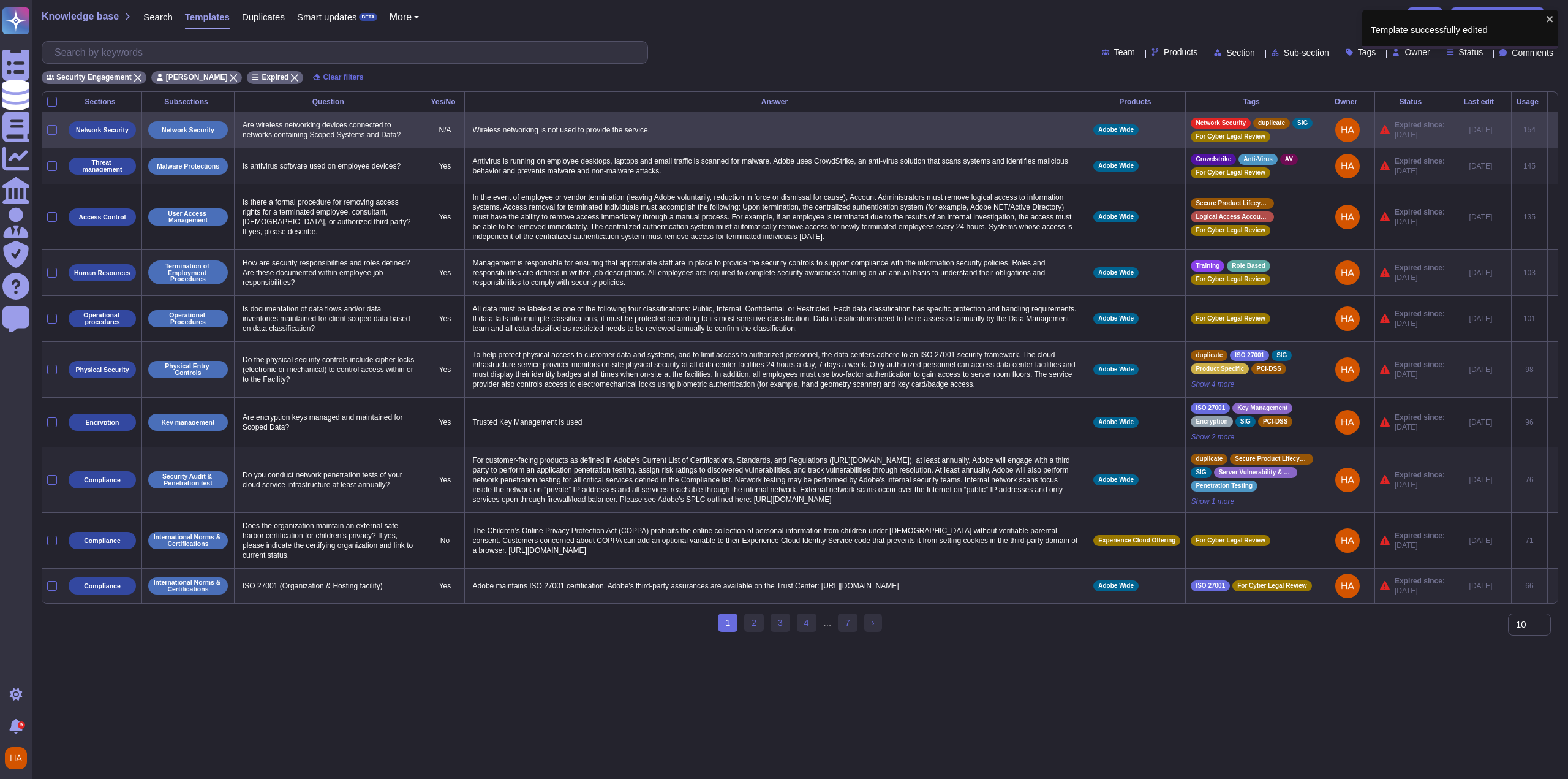
click at [1553, 130] on icon at bounding box center [1553, 130] width 0 height 0
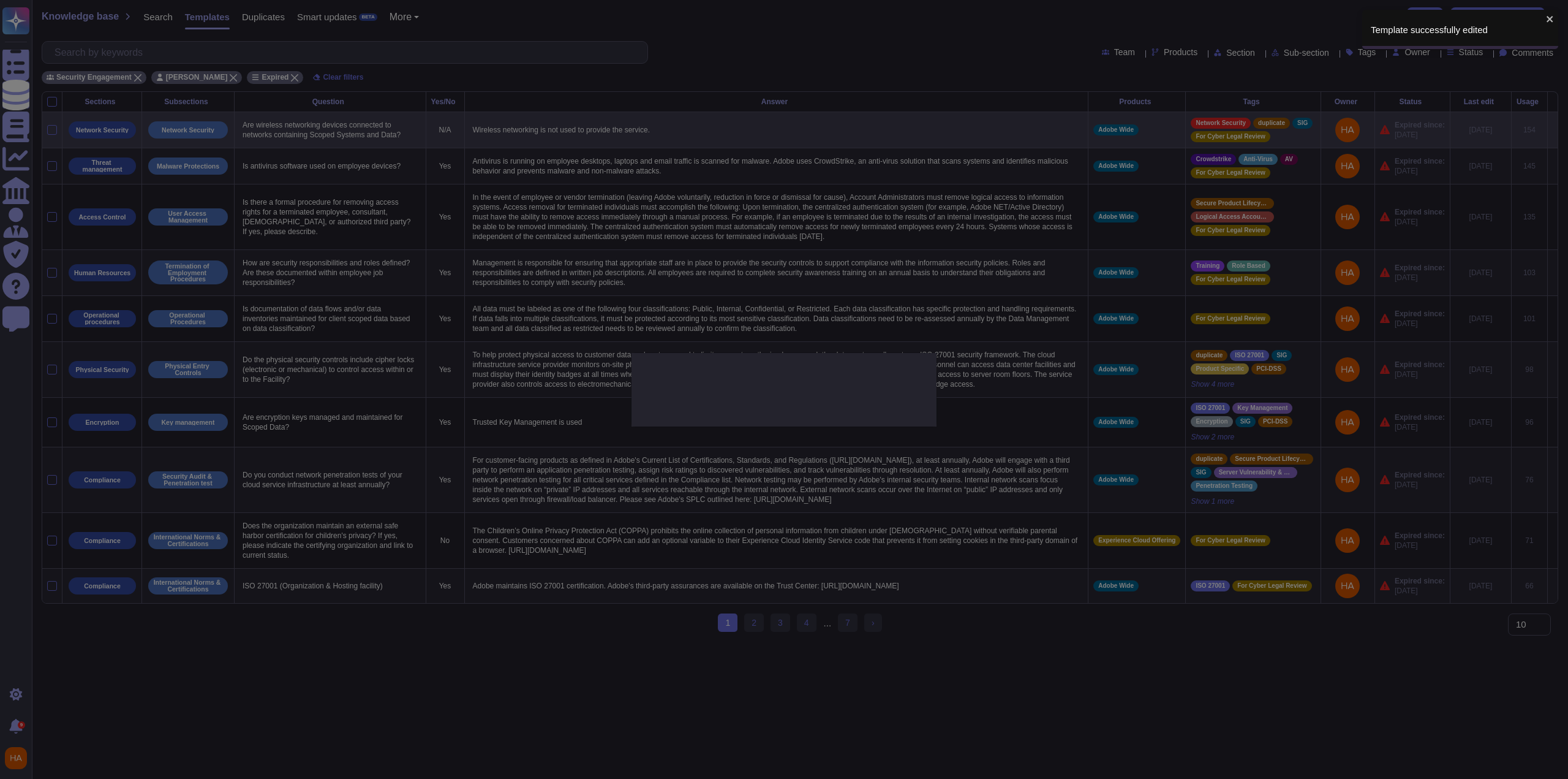
type textarea "Are wireless networking devices connected to networks containing Scoped Systems…"
type textarea "Wireless networking is not used to provide the service."
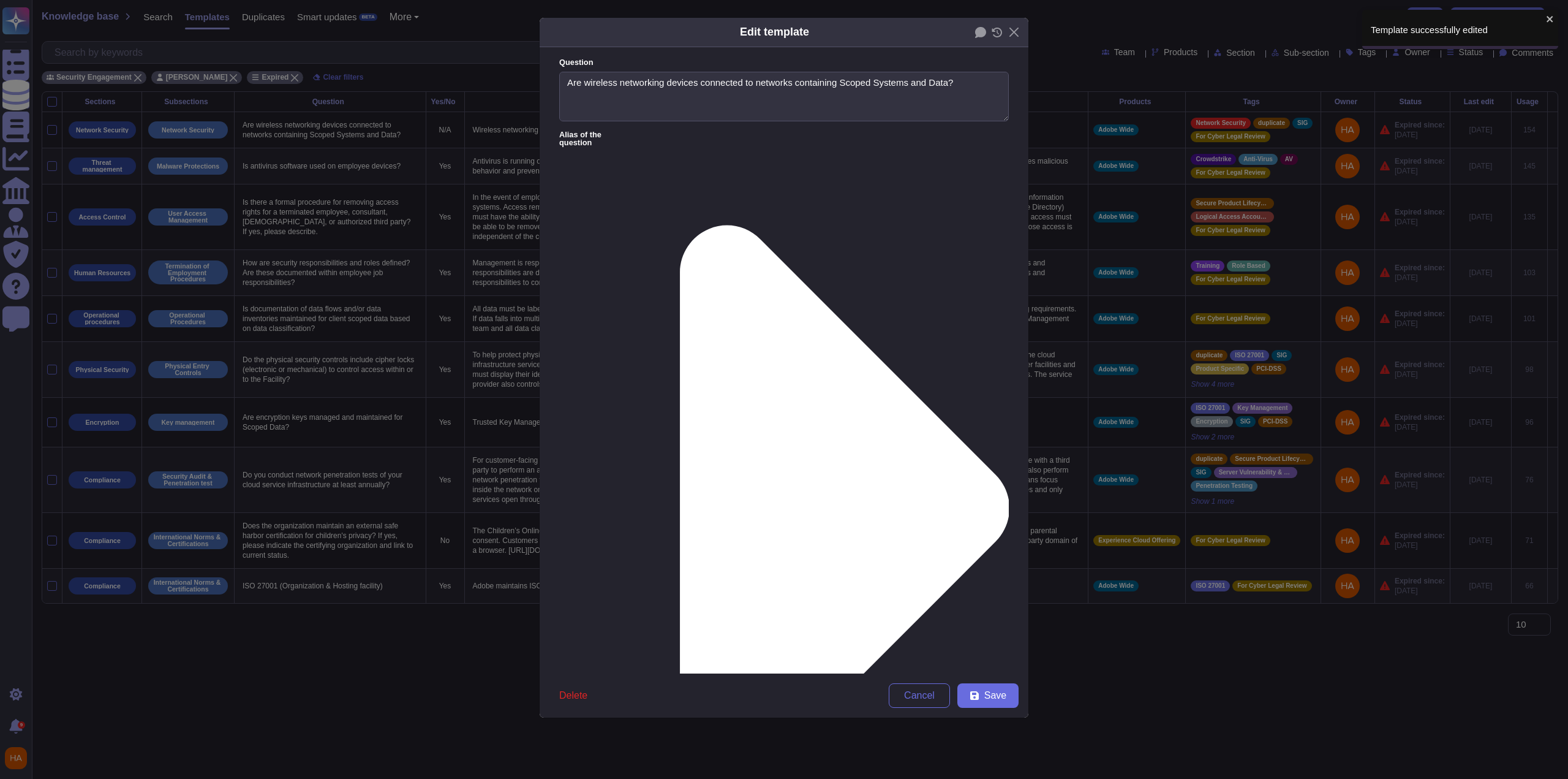
type textarea "Are wireless networking devices connected to networks containing Scoped Systems…"
type textarea "Wireless networking is not used to provide the service."
click at [1002, 701] on span "Save" at bounding box center [995, 695] width 22 height 10
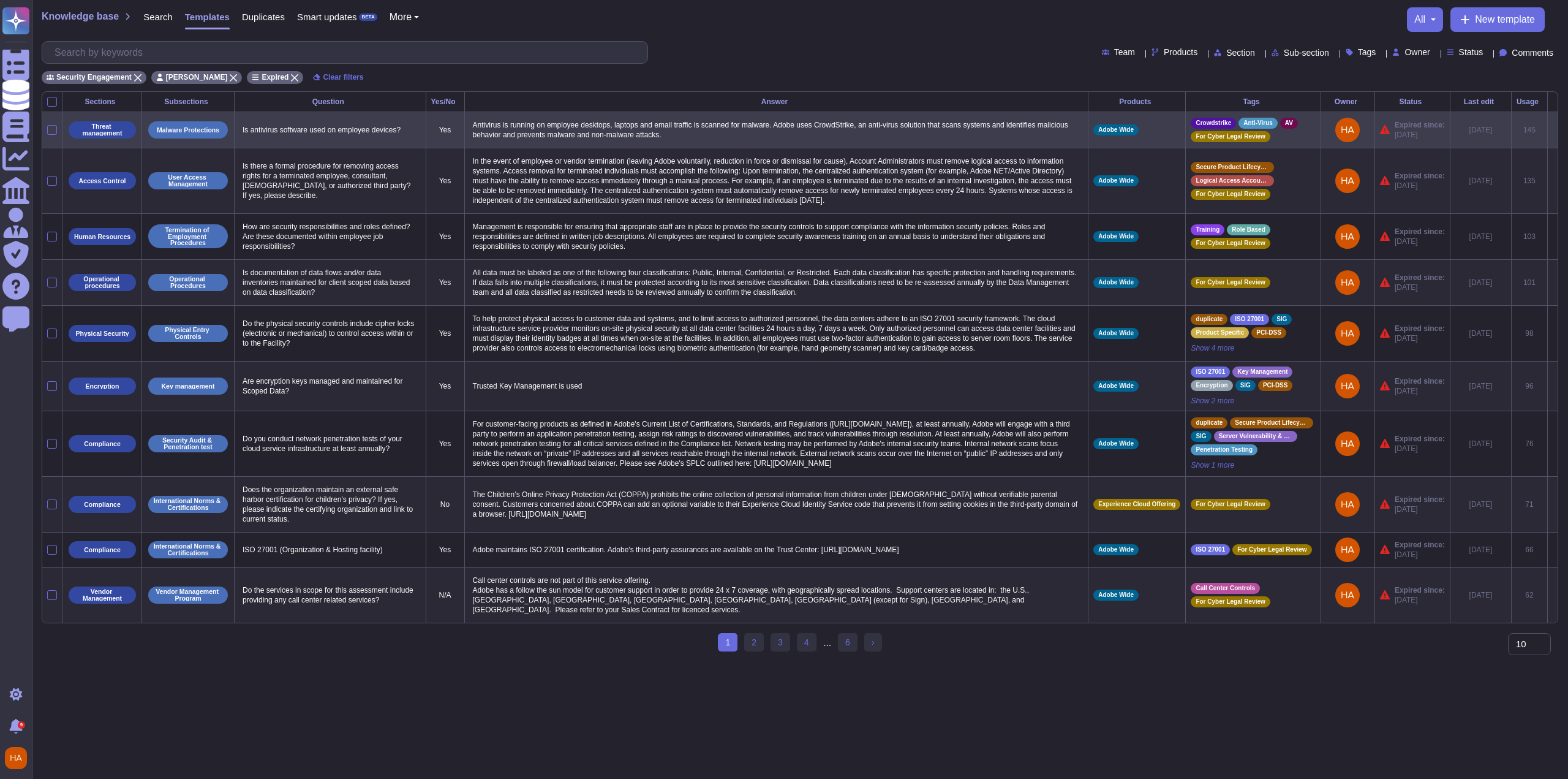
click at [1553, 130] on icon at bounding box center [1553, 130] width 0 height 0
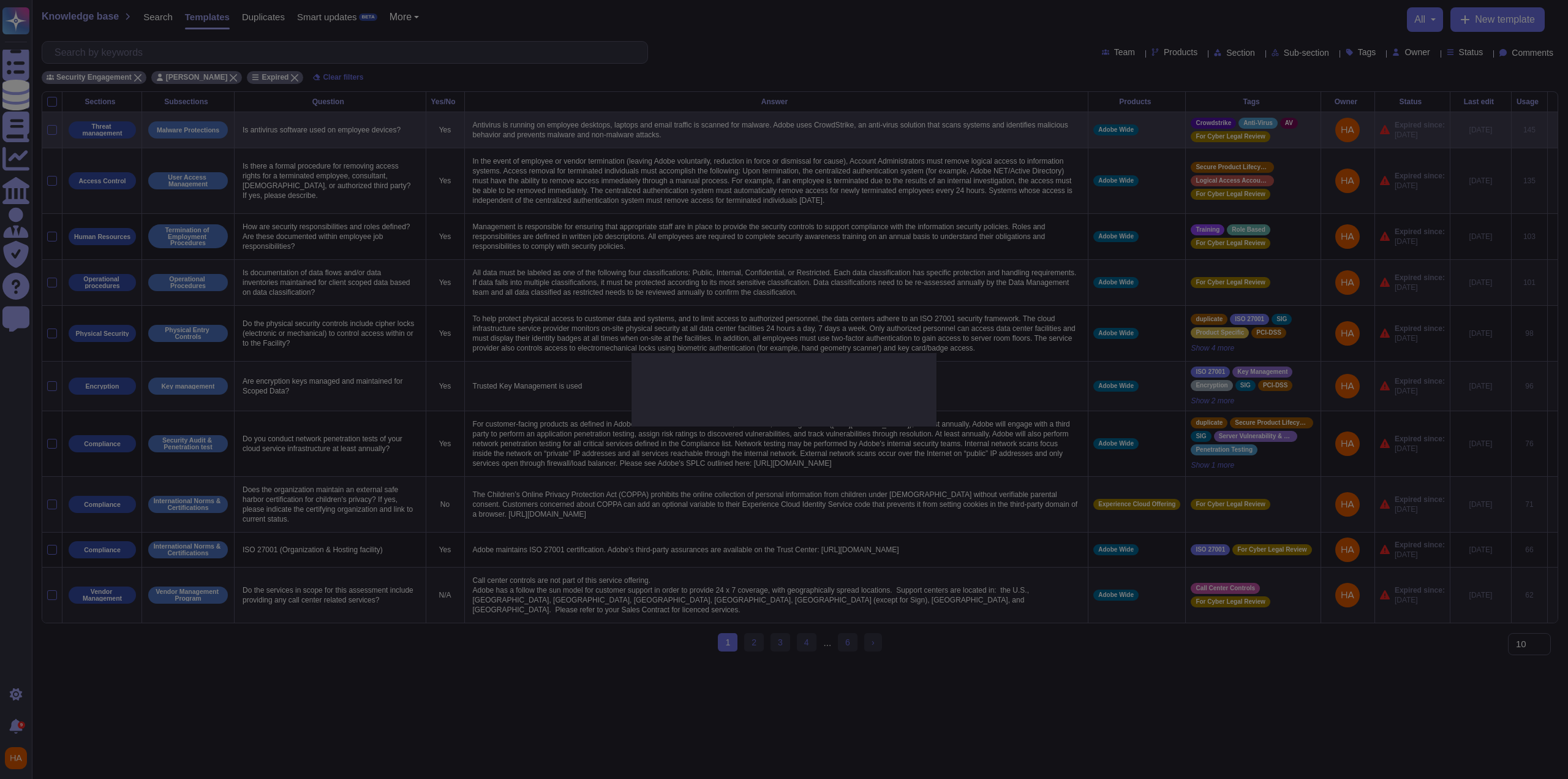
type textarea "Is antivirus software used on employee devices?"
type textarea "Antivirus is running on employee desktops, laptops and email traffic is scanned…"
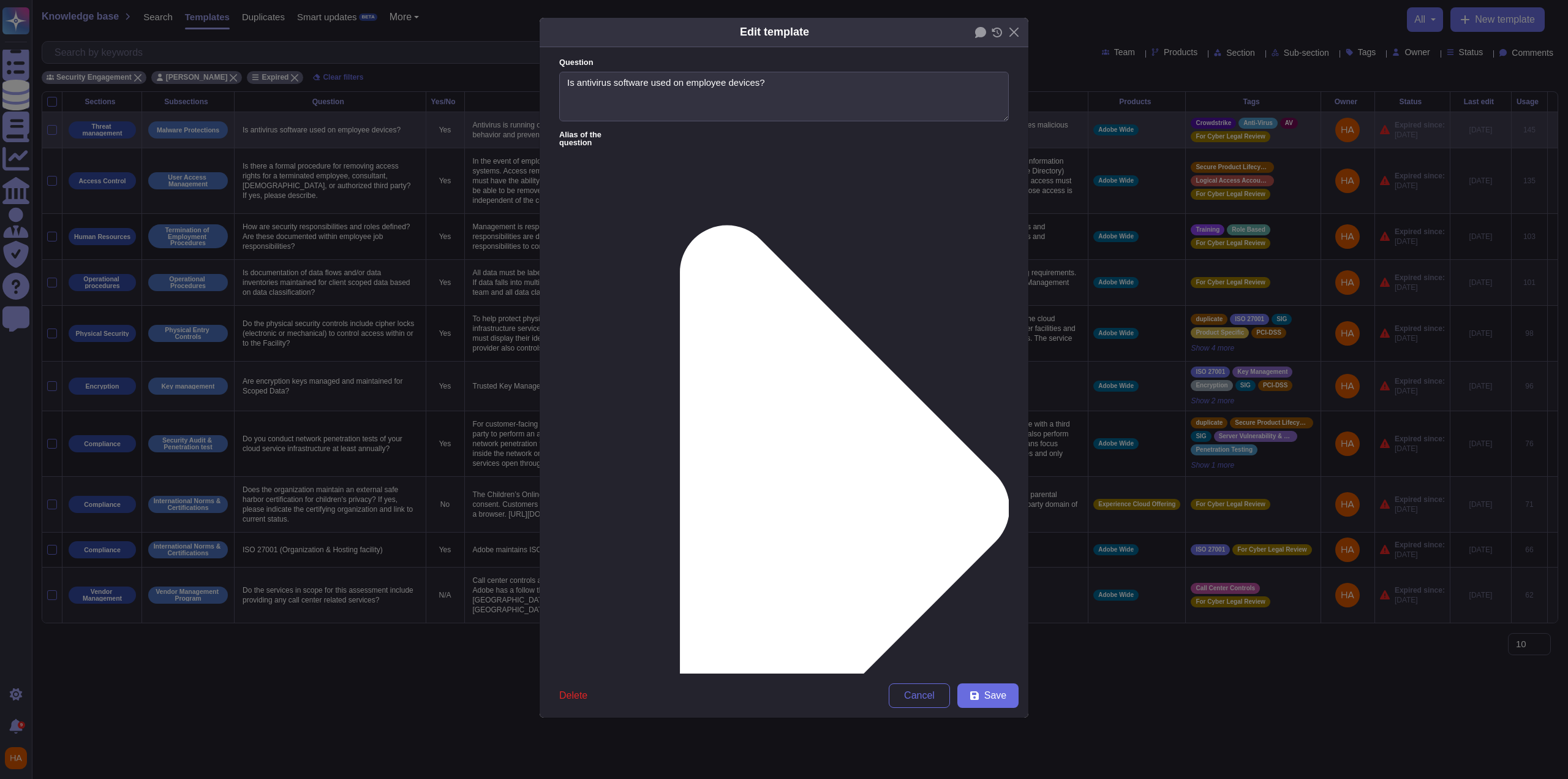
type textarea "Is antivirus software used on employee devices?"
type textarea "Antivirus is running on employee desktops, laptops and email traffic is scanned…"
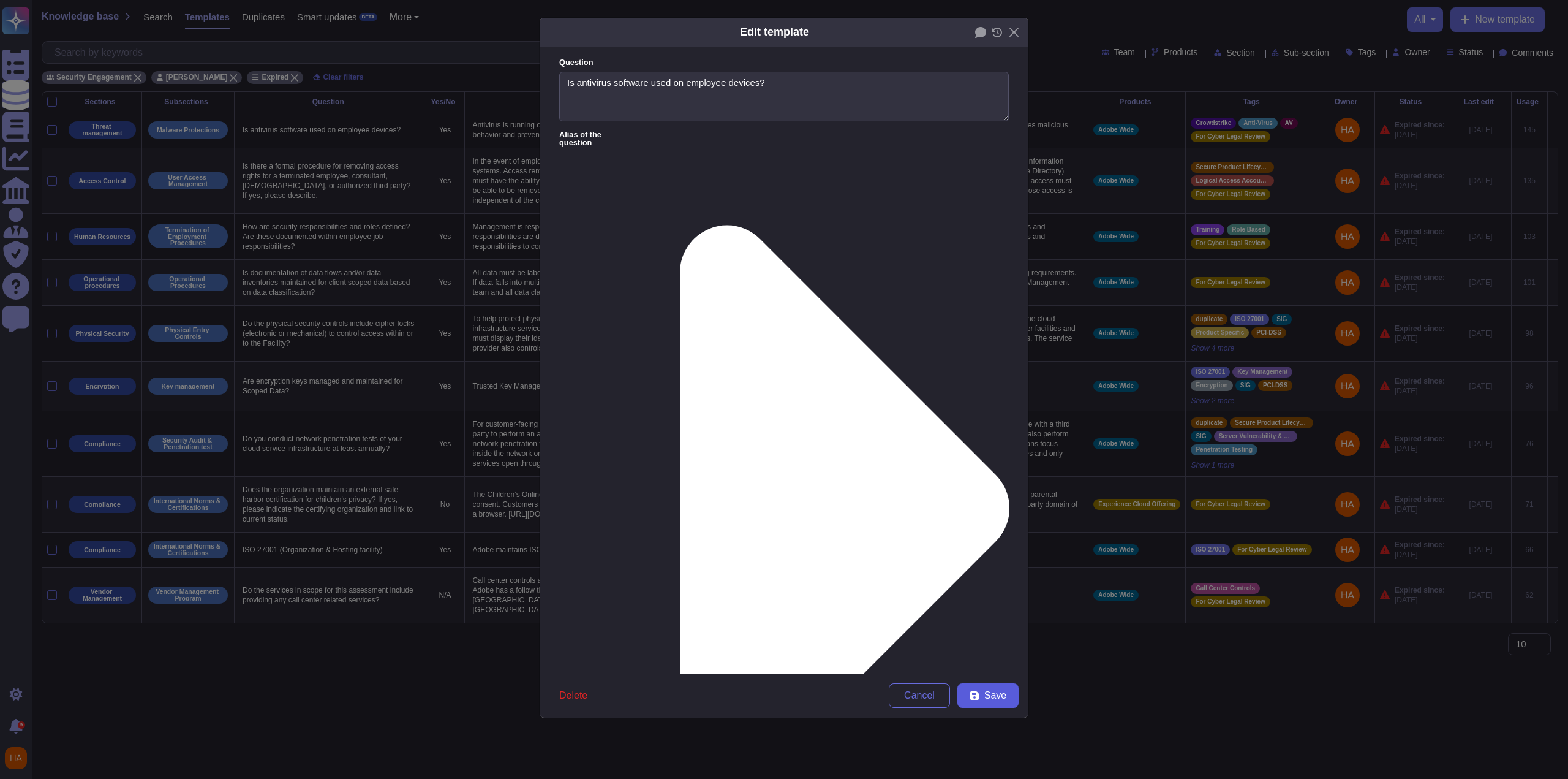
click at [998, 695] on span "Save" at bounding box center [995, 695] width 22 height 10
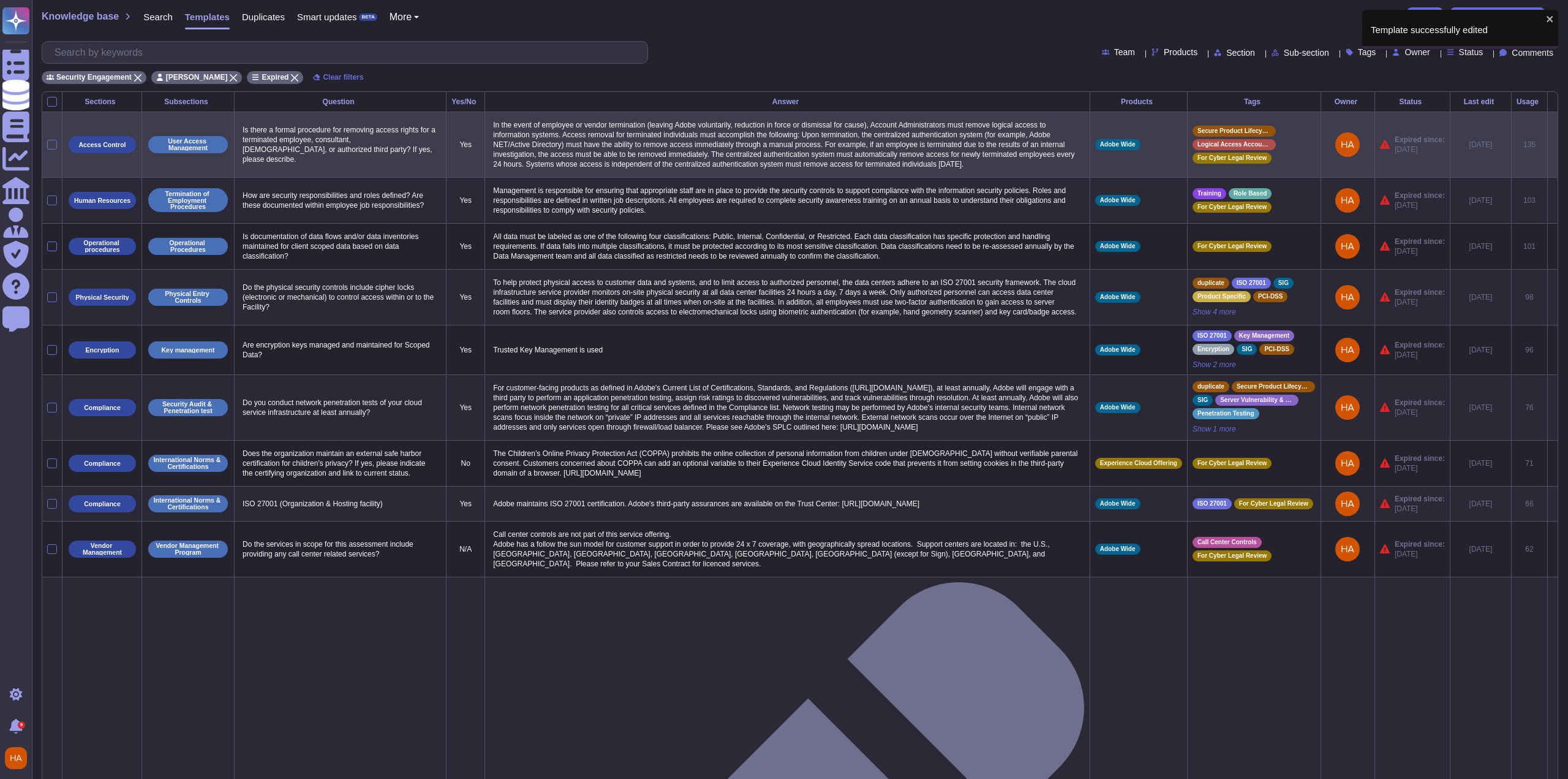
click at [1553, 145] on icon at bounding box center [1553, 145] width 0 height 0
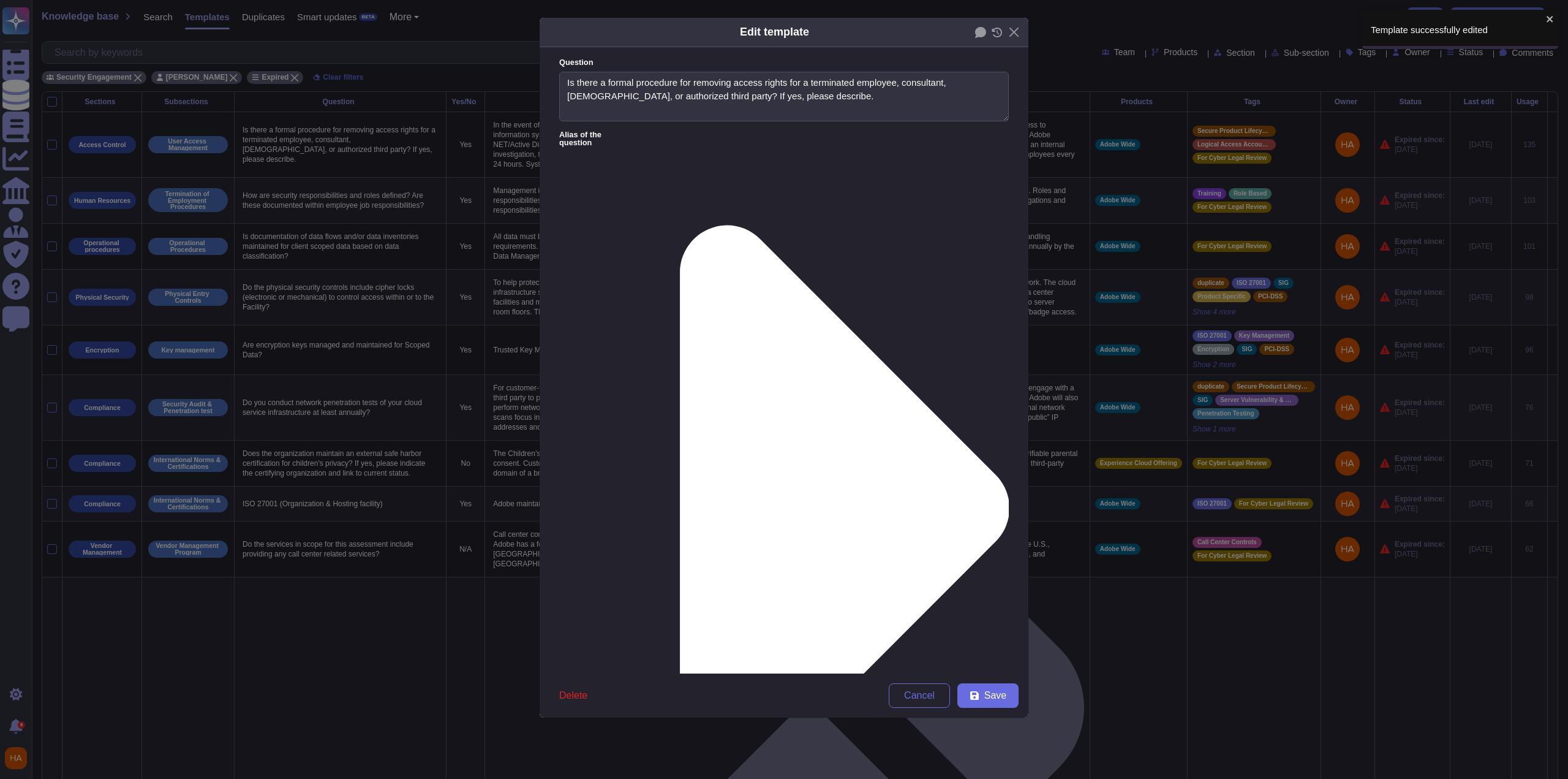
type textarea "Is there a formal procedure for removing access rights for a terminated employe…"
type textarea "In the event of employee or vendor termination (leaving Adobe voluntarily, redu…"
drag, startPoint x: 996, startPoint y: 224, endPoint x: 998, endPoint y: 298, distance: 74.0
click at [982, 697] on button "Save" at bounding box center [988, 695] width 62 height 25
